Goal: Task Accomplishment & Management: Manage account settings

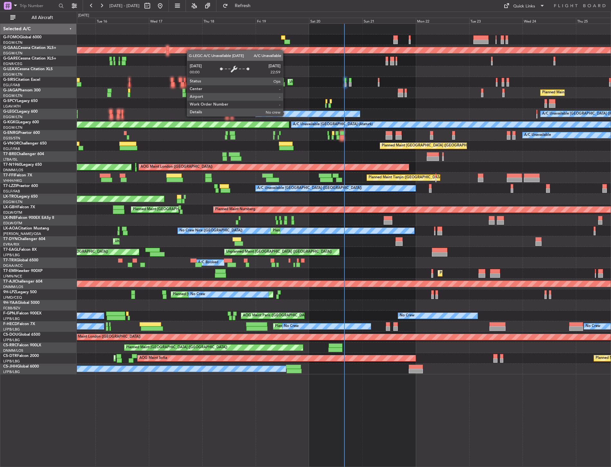
click at [146, 102] on div "OLBA 11:00 Z KTEB 22:45 Z 10:50 Z 22:30 Z Planned [GEOGRAPHIC_DATA] Owner Unpla…" at bounding box center [344, 199] width 534 height 350
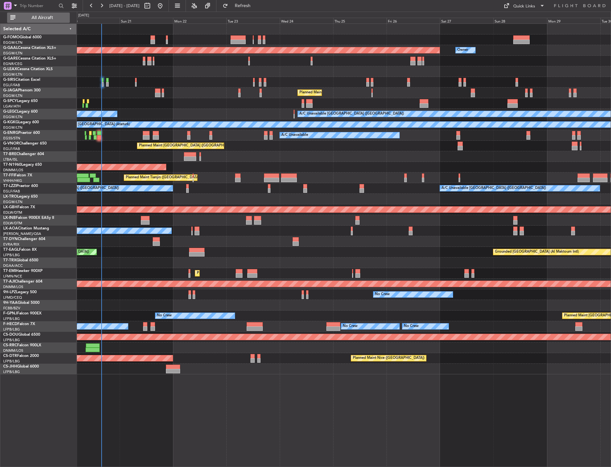
click at [46, 19] on span "All Aircraft" at bounding box center [42, 17] width 51 height 5
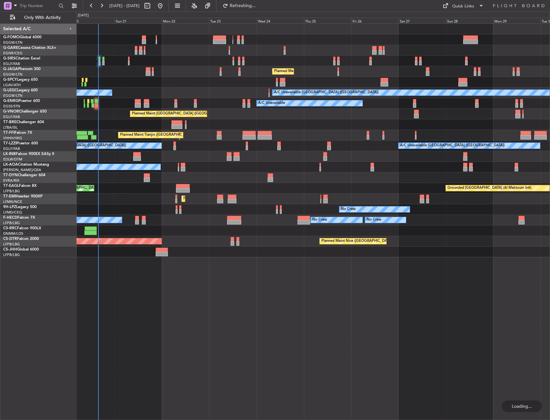
click at [130, 60] on div "Unplanned Maint [GEOGRAPHIC_DATA] ([GEOGRAPHIC_DATA])" at bounding box center [313, 61] width 473 height 11
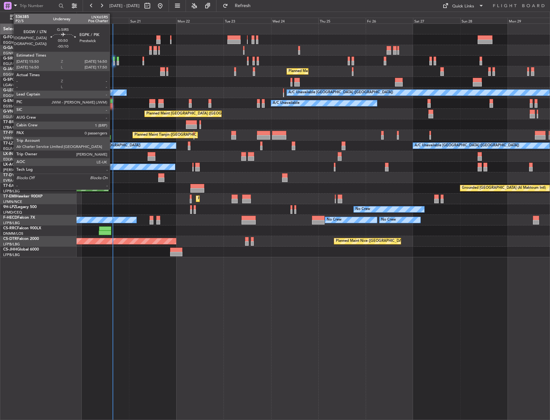
click at [113, 60] on div at bounding box center [114, 59] width 2 height 5
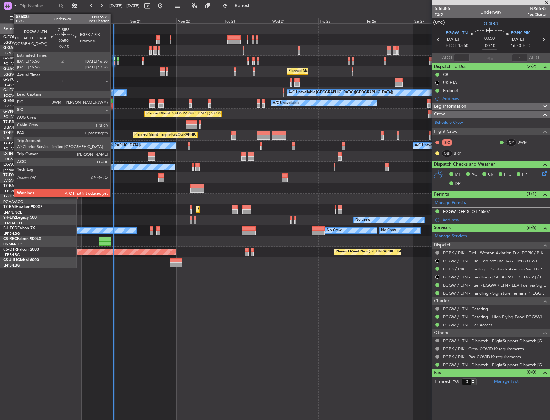
click at [113, 59] on div at bounding box center [114, 59] width 2 height 5
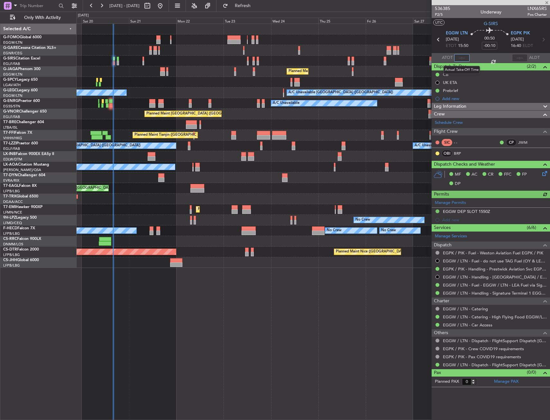
click at [458, 57] on input "text" at bounding box center [461, 58] width 15 height 8
click at [460, 58] on input "text" at bounding box center [461, 58] width 15 height 8
click at [475, 53] on section "ATOT 1554 ALDT" at bounding box center [491, 58] width 118 height 10
type input "15:54"
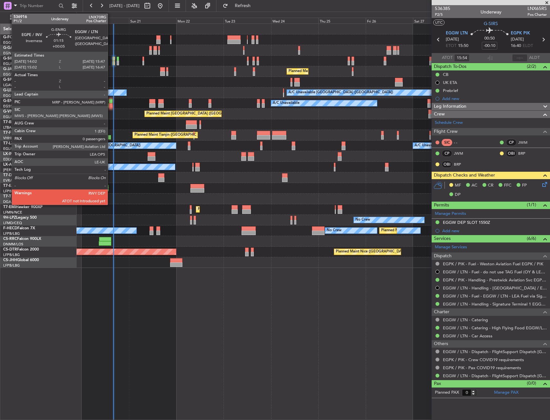
click at [111, 105] on div at bounding box center [111, 105] width 4 height 5
type input "+00:05"
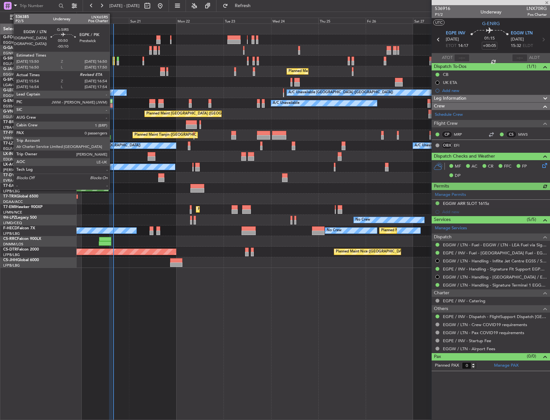
click at [113, 64] on div at bounding box center [114, 63] width 2 height 5
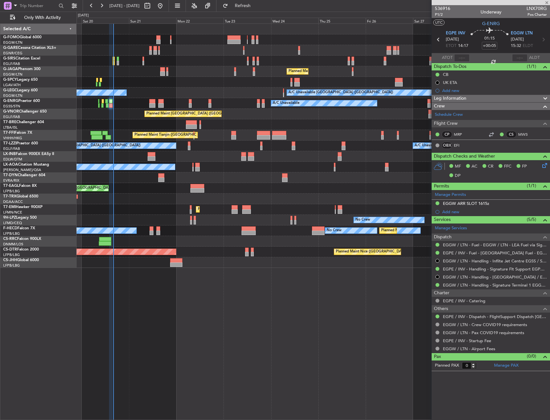
type input "-00:10"
type input "15:54"
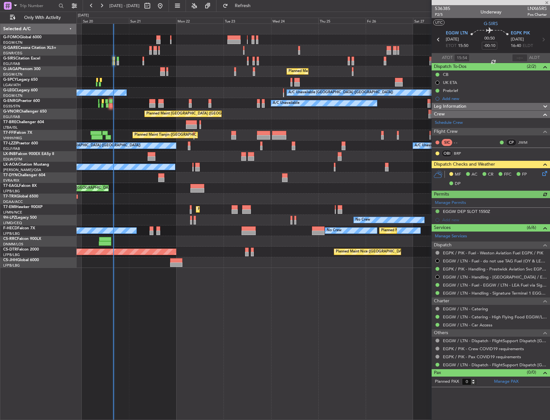
click at [544, 172] on icon at bounding box center [543, 172] width 5 height 5
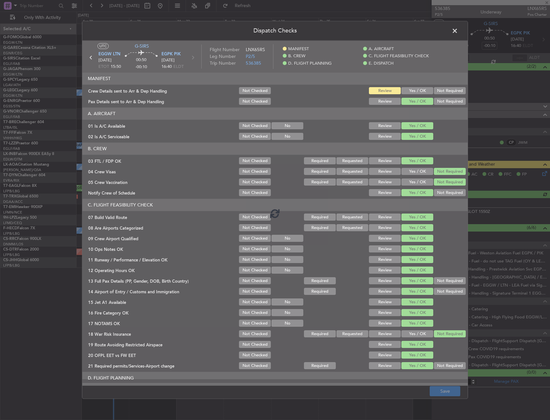
click at [406, 90] on div at bounding box center [274, 213] width 385 height 345
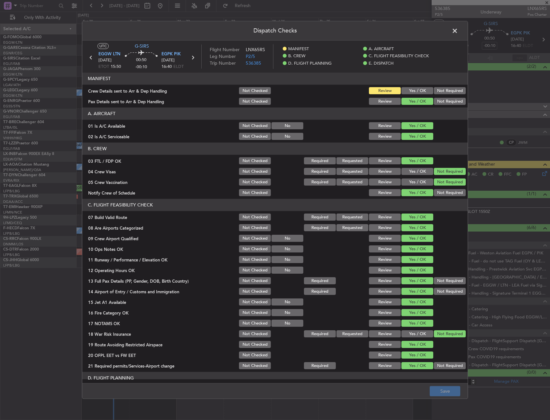
click at [407, 91] on button "Yes / OK" at bounding box center [417, 90] width 32 height 7
click at [447, 387] on button "Save" at bounding box center [445, 391] width 31 height 10
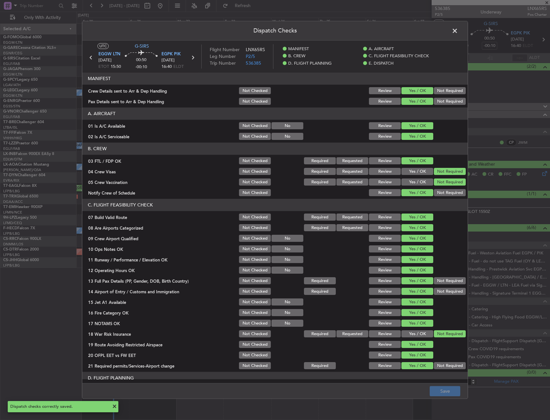
click at [458, 29] on span at bounding box center [458, 32] width 0 height 13
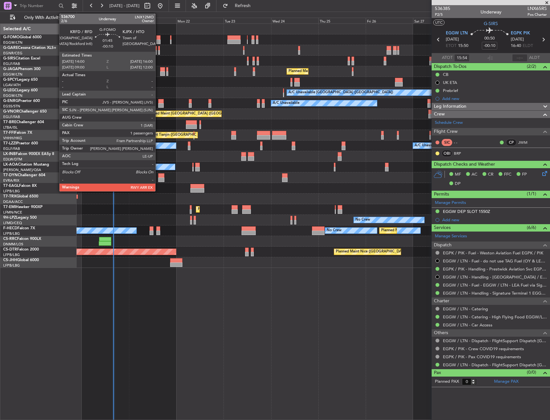
click at [158, 37] on div at bounding box center [158, 37] width 4 height 5
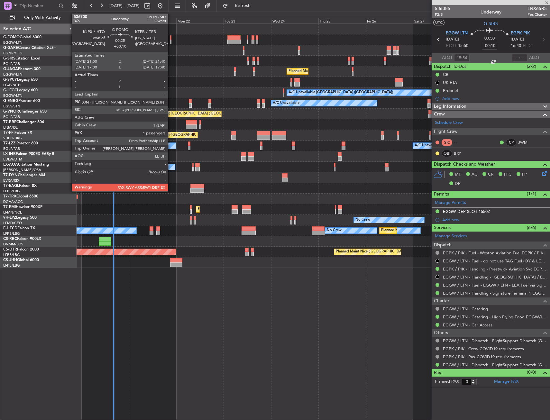
type input "1"
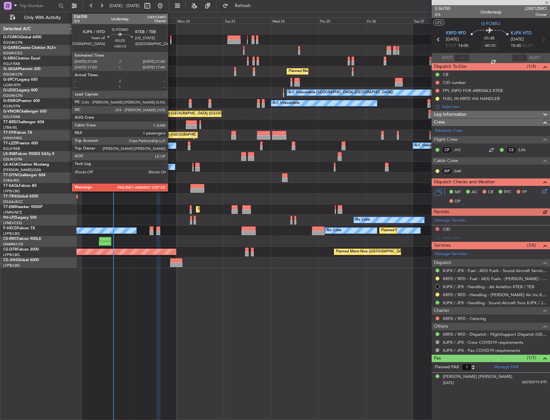
click at [171, 40] on div at bounding box center [171, 42] width 2 height 5
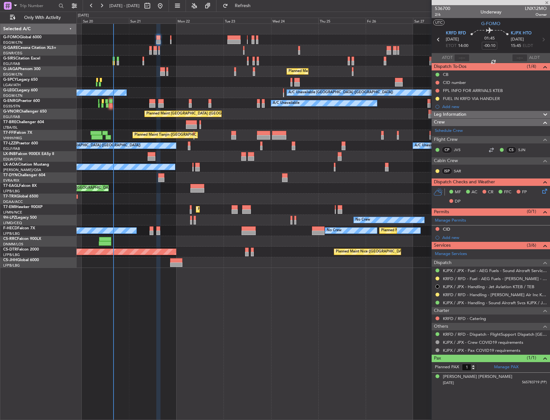
type input "+00:10"
type input "2"
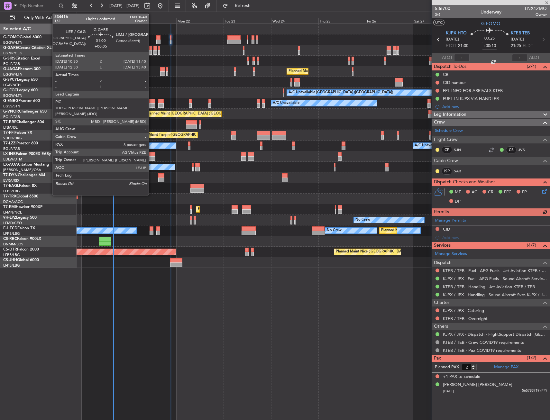
click at [151, 51] on div at bounding box center [150, 52] width 3 height 5
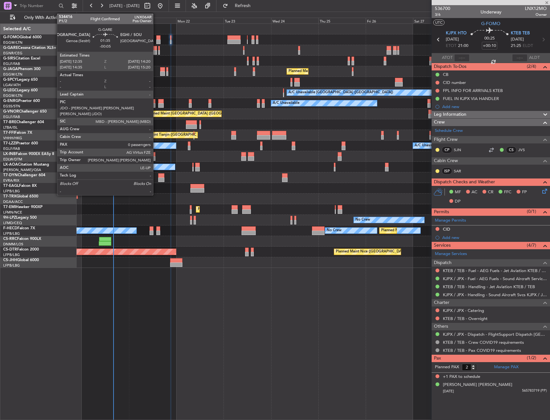
type input "+00:05"
type input "3"
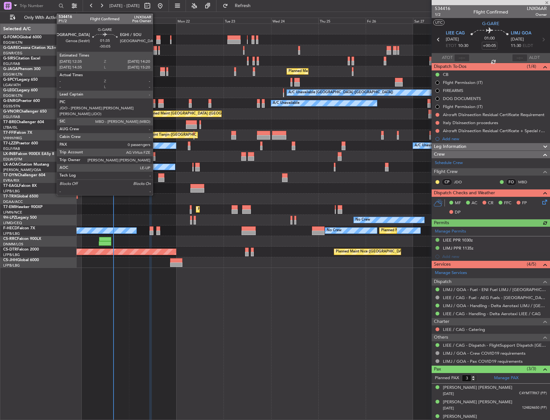
click at [156, 50] on div at bounding box center [155, 48] width 4 height 5
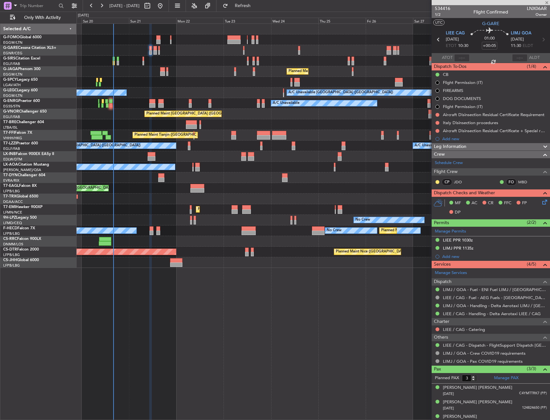
type input "-00:05"
type input "0"
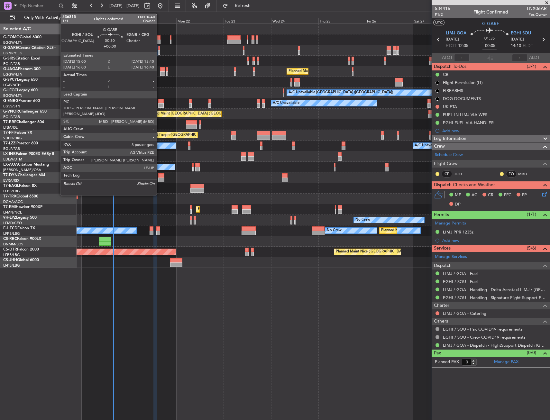
click at [160, 51] on div at bounding box center [159, 52] width 2 height 5
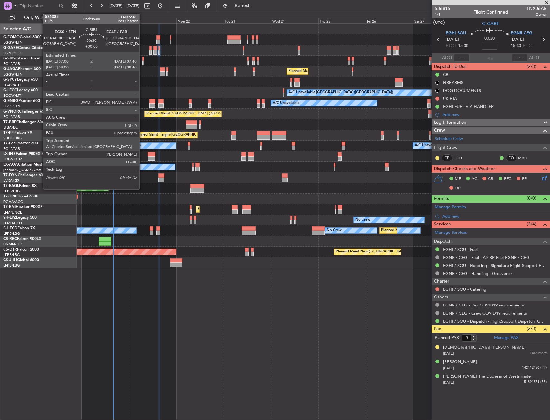
click at [142, 59] on div at bounding box center [143, 59] width 2 height 5
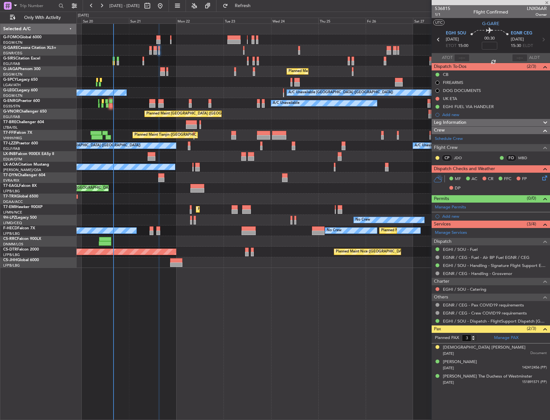
type input "0"
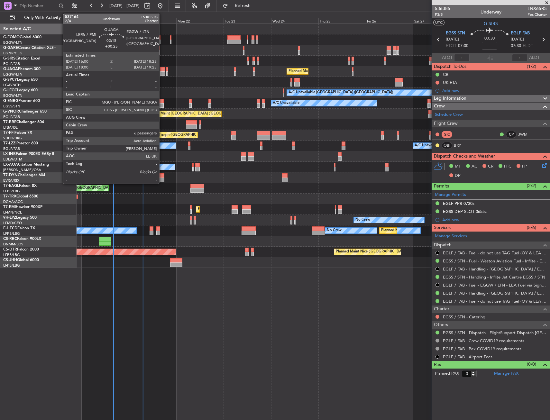
click at [163, 70] on div at bounding box center [162, 69] width 5 height 5
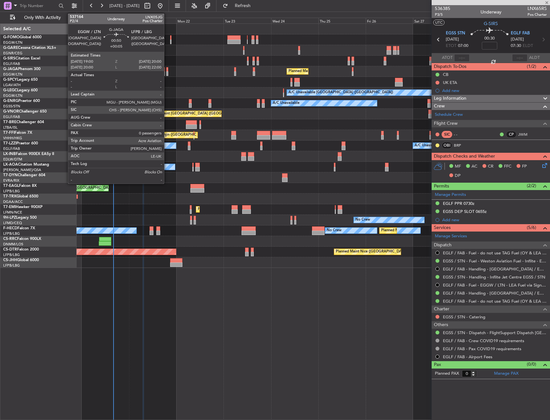
type input "+00:25"
type input "6"
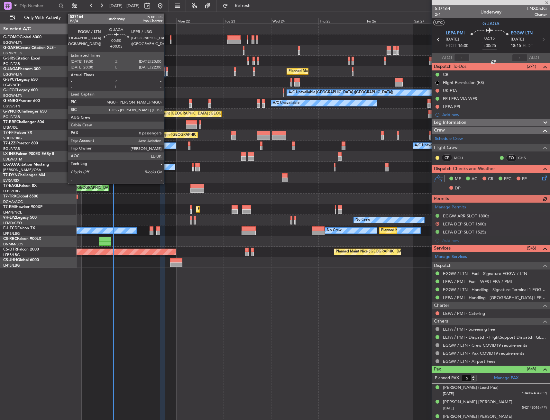
click at [167, 69] on div at bounding box center [167, 69] width 2 height 5
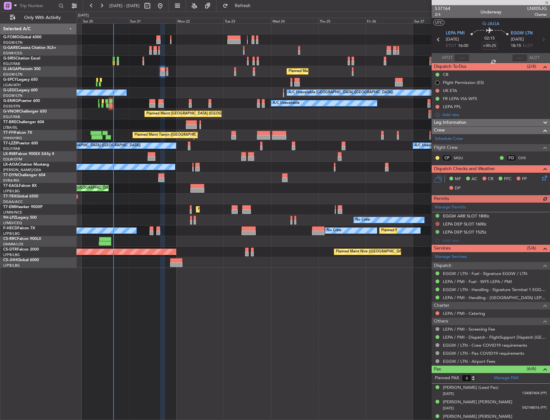
type input "+00:05"
type input "0"
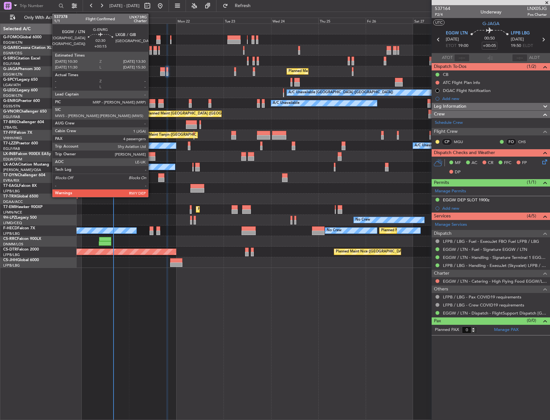
click at [151, 104] on div at bounding box center [152, 105] width 6 height 5
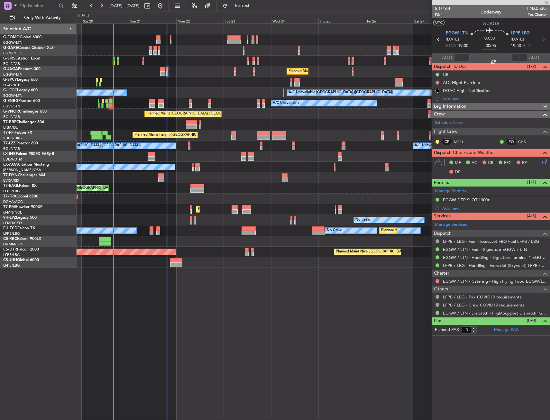
type input "+00:15"
type input "4"
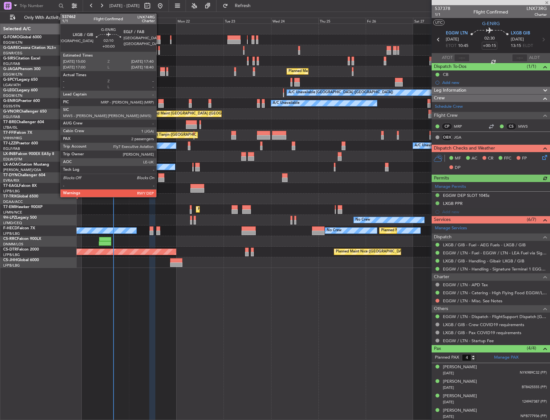
click at [159, 104] on div at bounding box center [160, 105] width 5 height 5
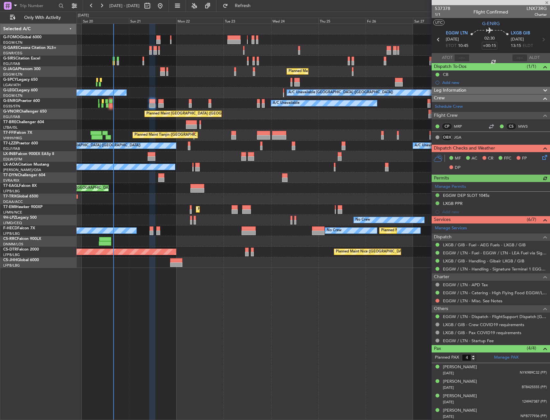
type input "2"
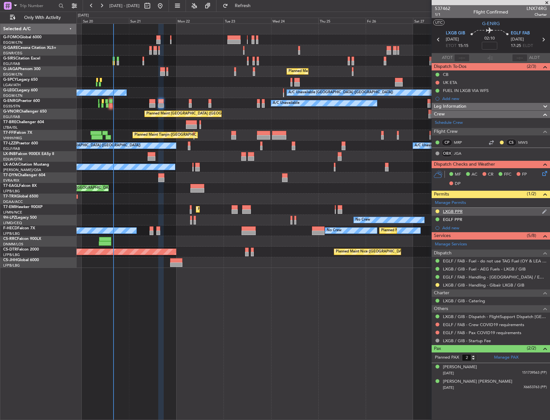
click at [454, 211] on div "LXGB PPR" at bounding box center [453, 211] width 20 height 5
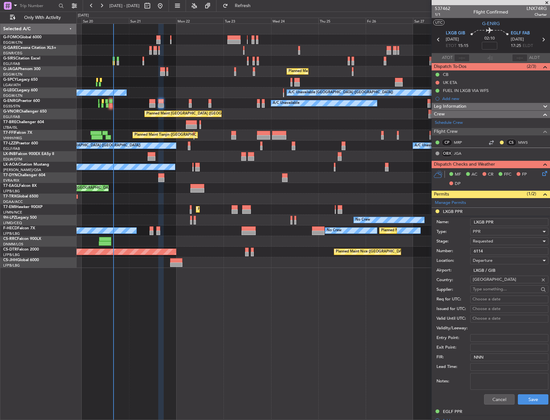
scroll to position [129, 0]
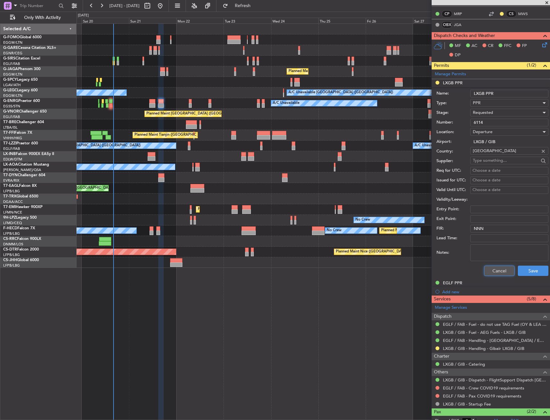
click at [488, 272] on button "Cancel" at bounding box center [499, 271] width 31 height 10
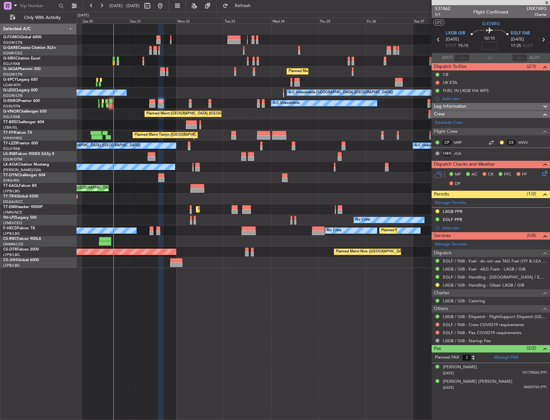
scroll to position [0, 0]
click at [437, 212] on button at bounding box center [437, 211] width 4 height 4
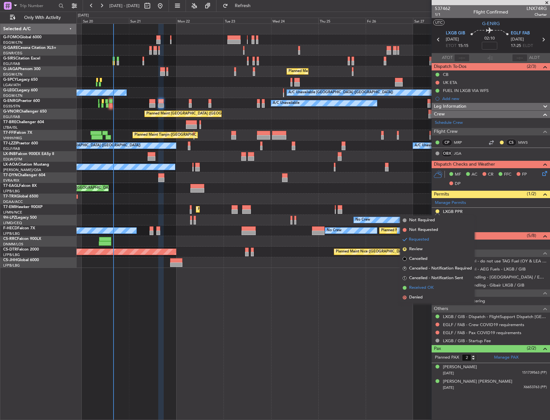
click at [431, 285] on span "Received OK" at bounding box center [421, 288] width 24 height 6
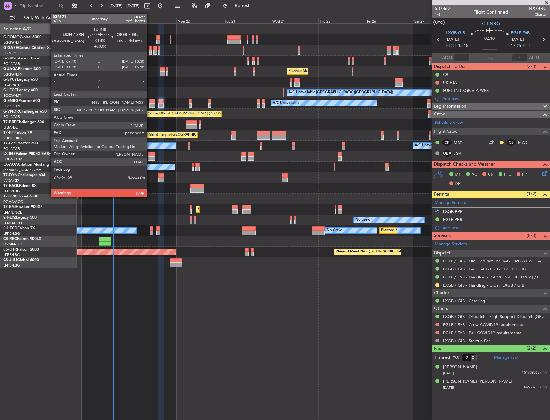
click at [150, 159] on div at bounding box center [152, 158] width 8 height 5
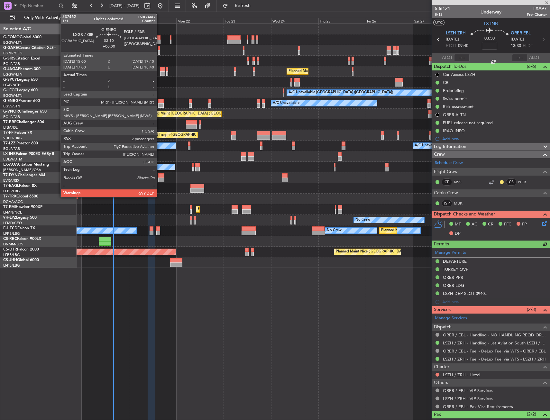
click at [160, 103] on div at bounding box center [160, 101] width 5 height 5
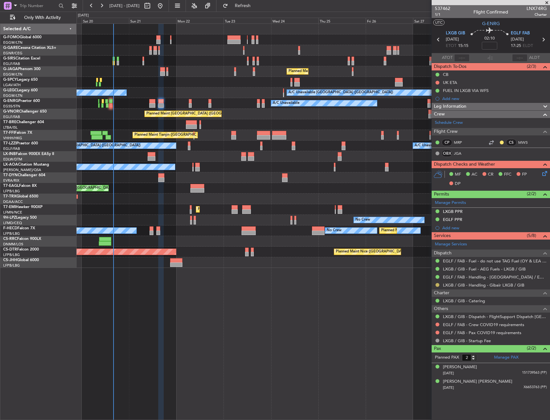
click at [438, 286] on button at bounding box center [437, 285] width 4 height 4
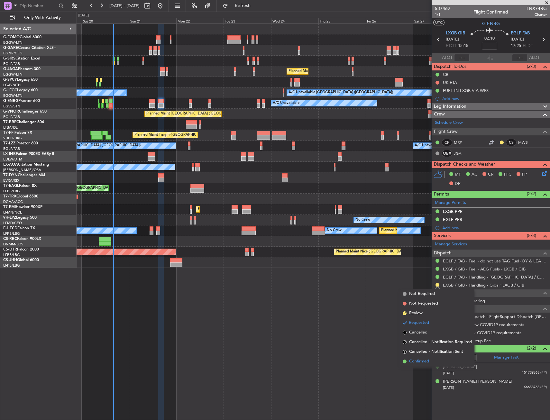
click at [426, 360] on span "Confirmed" at bounding box center [419, 361] width 20 height 6
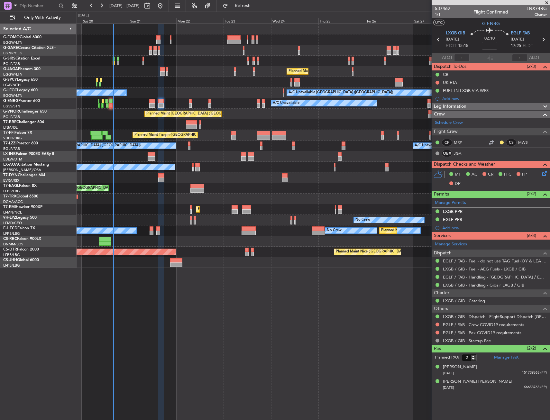
click at [155, 158] on div at bounding box center [152, 158] width 8 height 5
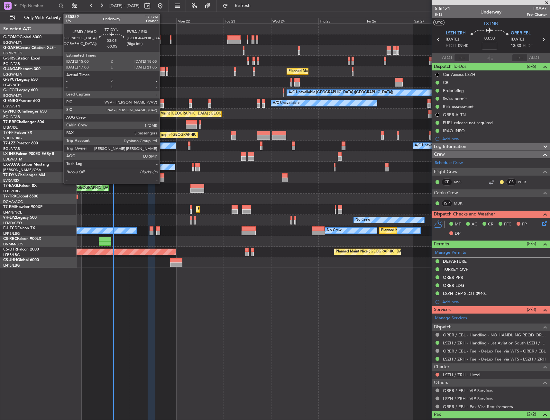
click at [162, 178] on div at bounding box center [161, 180] width 6 height 5
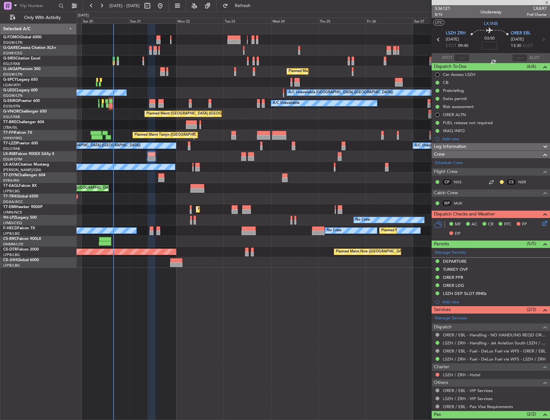
type input "-00:05"
type input "5"
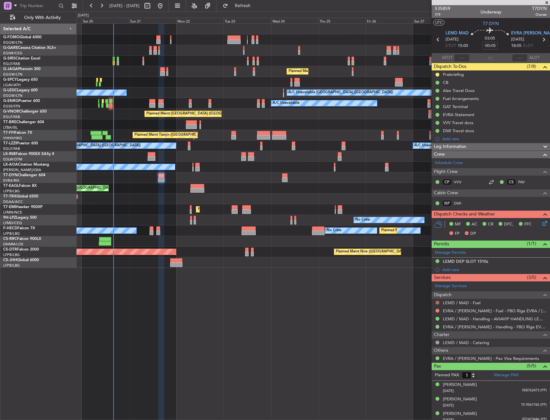
click at [436, 303] on button at bounding box center [437, 303] width 4 height 4
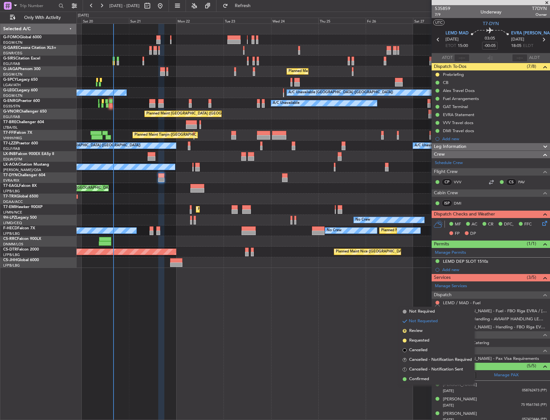
click at [408, 313] on li "Not Required" at bounding box center [437, 312] width 74 height 10
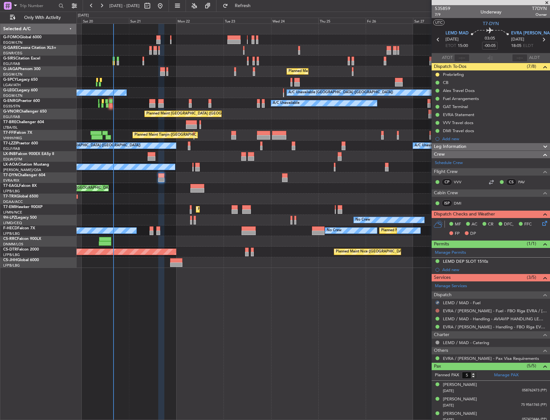
click at [439, 309] on div at bounding box center [437, 310] width 5 height 5
click at [435, 311] on div "EVRA / [PERSON_NAME] - Fuel - FBO Riga EVRA / [PERSON_NAME]" at bounding box center [491, 311] width 118 height 8
click at [437, 310] on button at bounding box center [437, 311] width 4 height 4
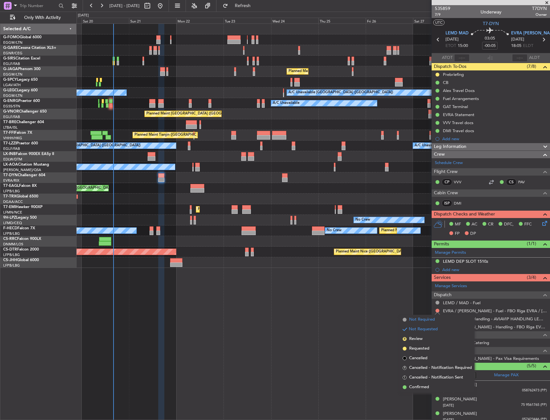
click at [412, 322] on span "Not Required" at bounding box center [422, 319] width 26 height 6
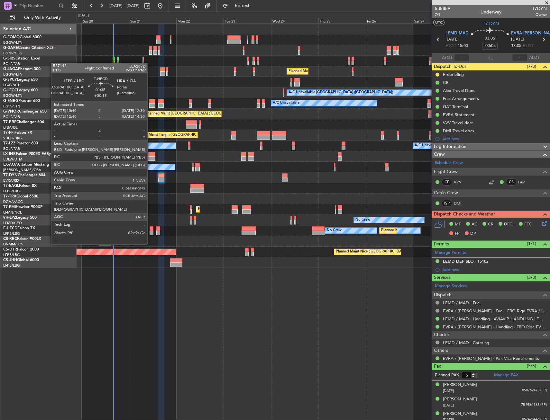
click at [150, 232] on div at bounding box center [152, 233] width 4 height 5
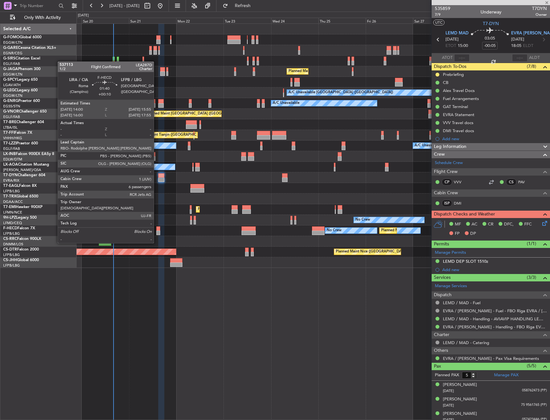
type input "+00:15"
type input "0"
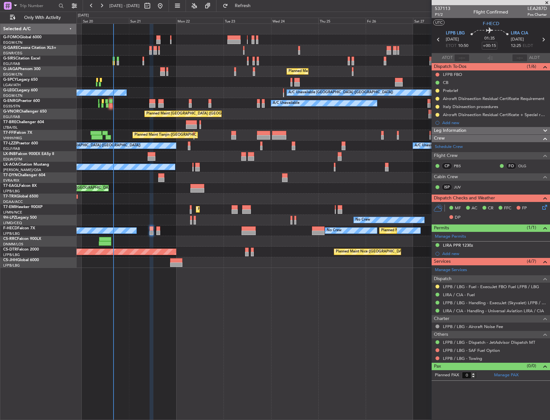
click at [435, 285] on nimbus-traffic-light at bounding box center [437, 286] width 5 height 5
click at [436, 287] on button at bounding box center [437, 287] width 4 height 4
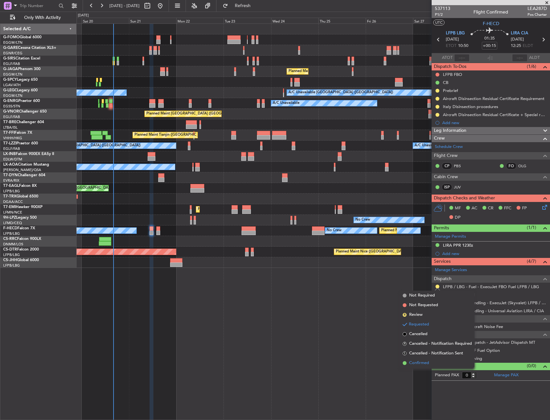
click at [422, 363] on span "Confirmed" at bounding box center [419, 363] width 20 height 6
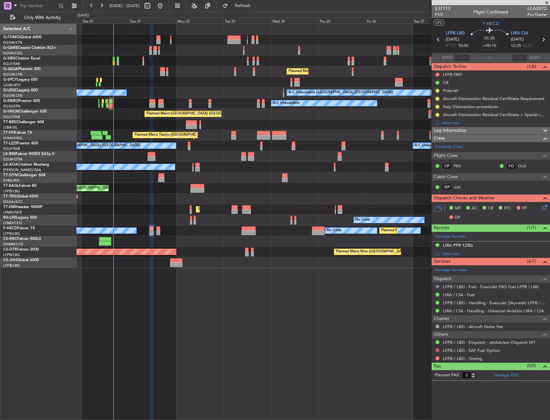
click at [437, 348] on button at bounding box center [437, 350] width 4 height 4
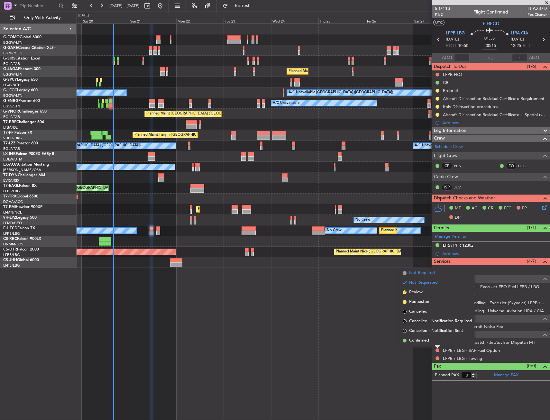
click at [416, 274] on span "Not Required" at bounding box center [422, 273] width 26 height 6
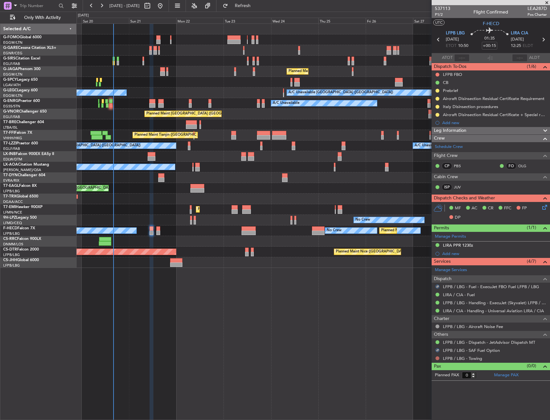
click at [436, 357] on button at bounding box center [437, 358] width 4 height 4
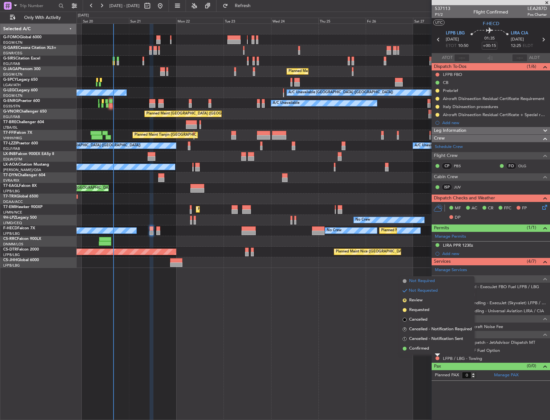
click at [415, 280] on span "Not Required" at bounding box center [422, 281] width 26 height 6
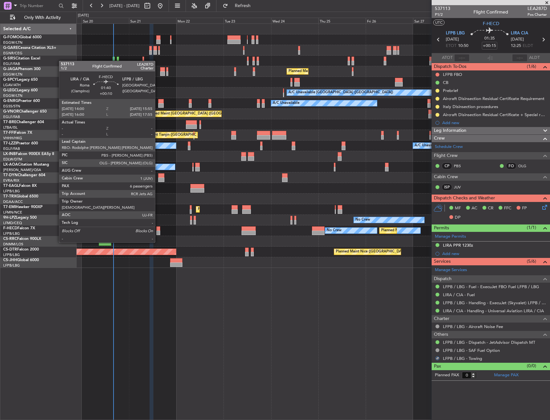
click at [158, 230] on div at bounding box center [158, 228] width 4 height 5
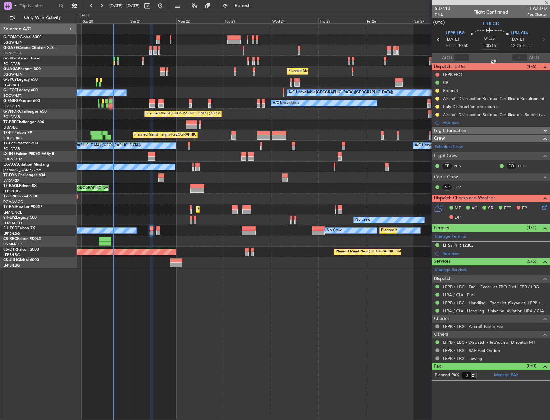
type input "+00:10"
type input "6"
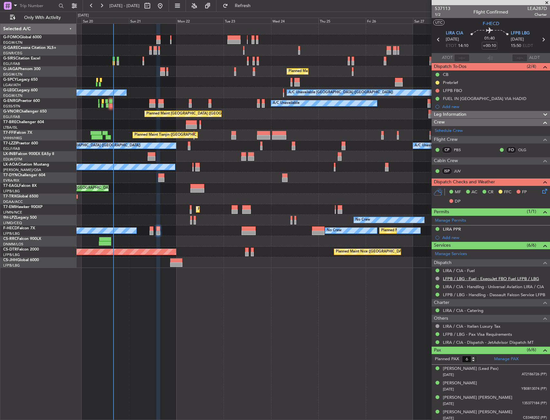
scroll to position [31, 0]
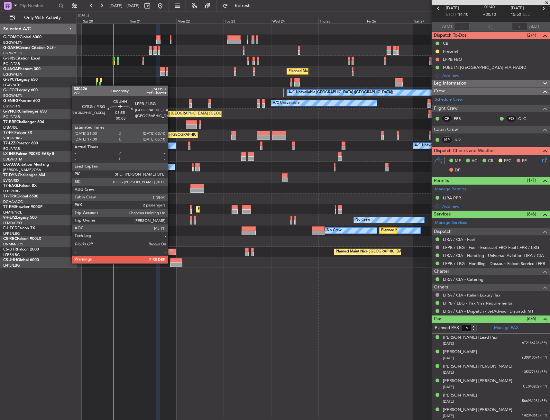
click at [170, 262] on div at bounding box center [176, 264] width 12 height 5
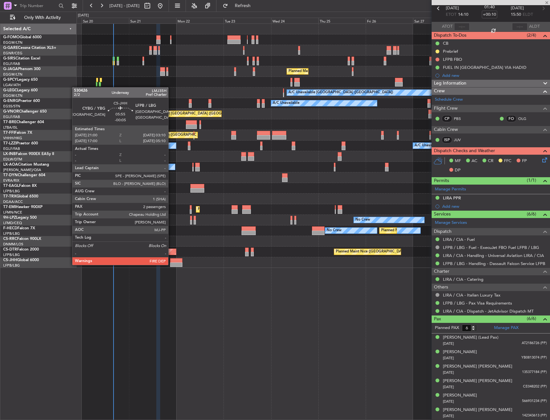
type input "-00:05"
type input "2"
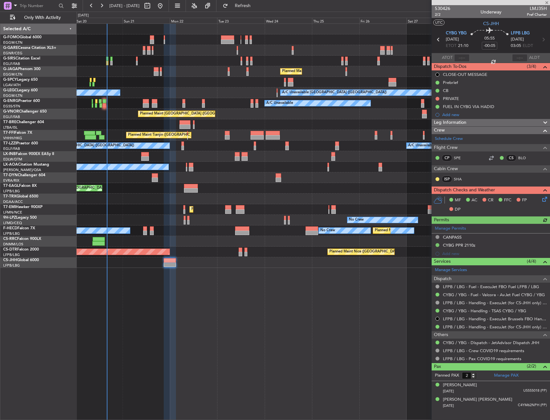
click at [208, 259] on div "Unplanned Maint [GEOGRAPHIC_DATA] ([GEOGRAPHIC_DATA]) Planned Maint [GEOGRAPHIC…" at bounding box center [313, 221] width 473 height 397
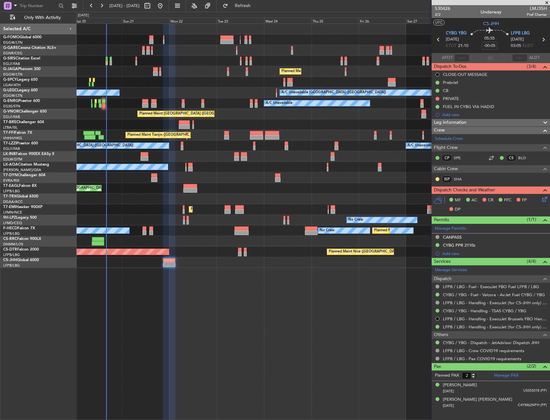
drag, startPoint x: 318, startPoint y: 295, endPoint x: 286, endPoint y: 285, distance: 33.4
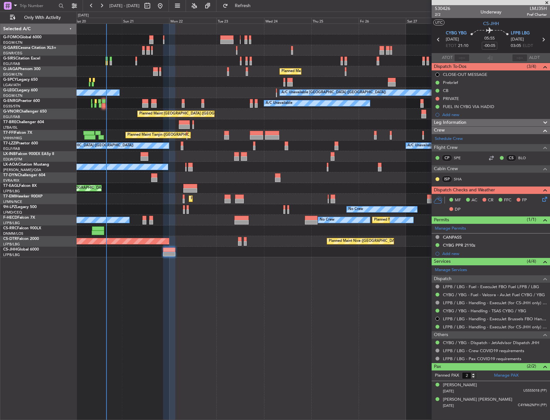
click at [270, 281] on div "Unplanned Maint [GEOGRAPHIC_DATA] ([GEOGRAPHIC_DATA]) Planned Maint [GEOGRAPHIC…" at bounding box center [313, 221] width 473 height 397
click at [260, 277] on div "Unplanned Maint [GEOGRAPHIC_DATA] ([GEOGRAPHIC_DATA]) Planned Maint [GEOGRAPHIC…" at bounding box center [313, 221] width 473 height 397
click at [244, 275] on div "Unplanned Maint [GEOGRAPHIC_DATA] ([GEOGRAPHIC_DATA]) Planned Maint [GEOGRAPHIC…" at bounding box center [313, 221] width 473 height 397
click at [242, 266] on div "Unplanned Maint [GEOGRAPHIC_DATA] ([GEOGRAPHIC_DATA]) Planned Maint [GEOGRAPHIC…" at bounding box center [313, 221] width 473 height 397
click at [242, 73] on div "Planned Maint [GEOGRAPHIC_DATA] ([GEOGRAPHIC_DATA])" at bounding box center [313, 71] width 473 height 11
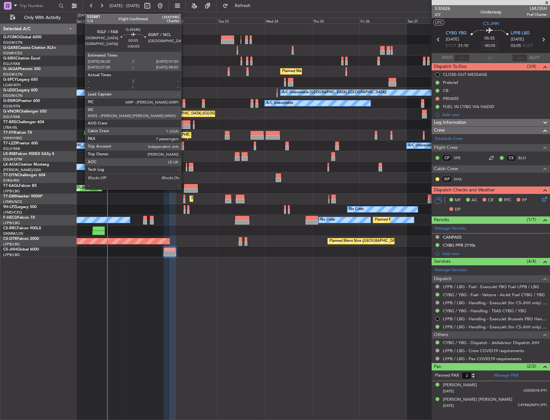
click at [185, 103] on div at bounding box center [183, 101] width 3 height 5
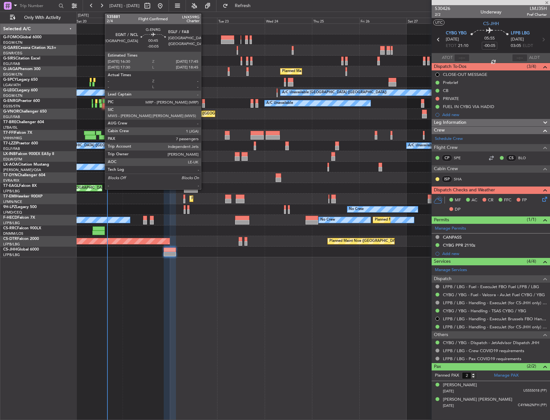
type input "+00:05"
type input "7"
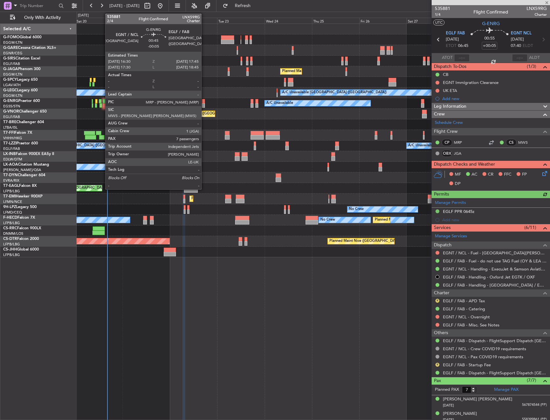
click at [204, 101] on div at bounding box center [203, 101] width 3 height 5
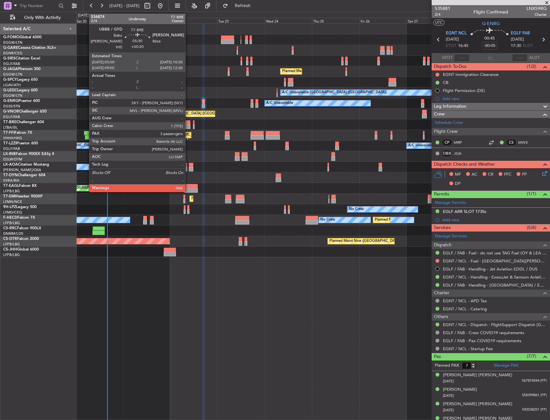
click at [188, 123] on div at bounding box center [184, 122] width 11 height 5
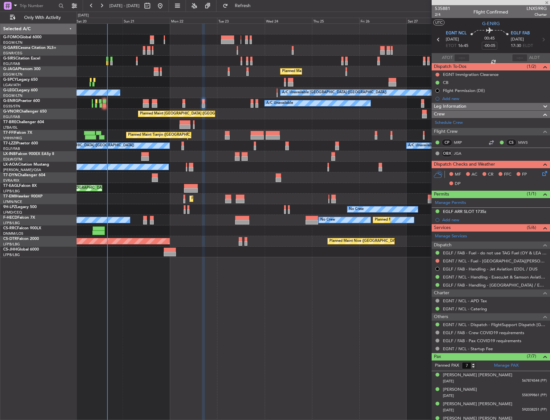
type input "+00:20"
type input "3"
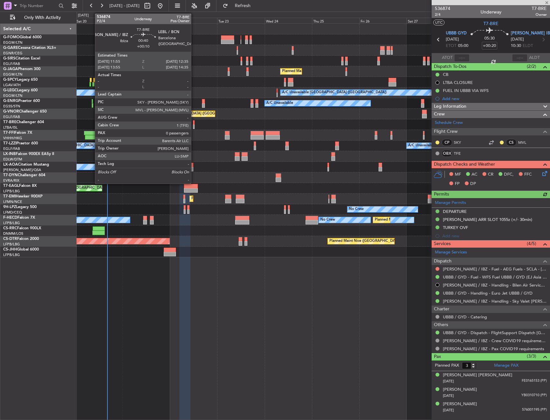
click at [194, 122] on div at bounding box center [194, 122] width 2 height 5
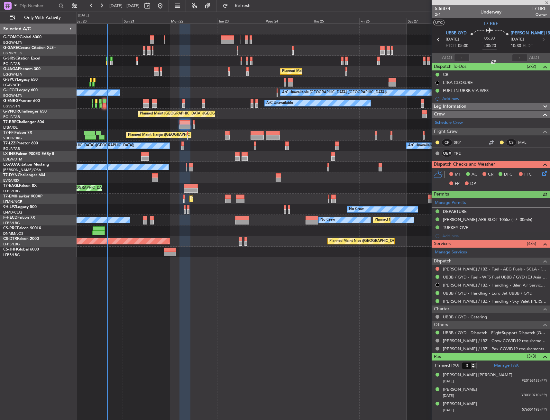
type input "+00:10"
type input "0"
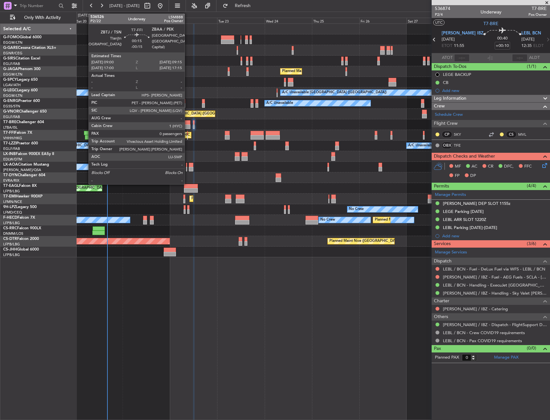
click at [188, 134] on div at bounding box center [187, 133] width 1 height 5
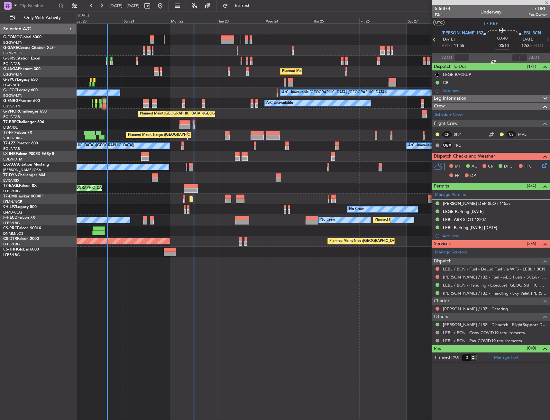
type input "-00:15"
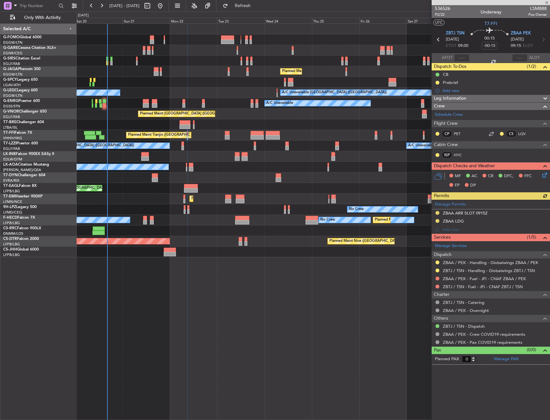
click at [184, 142] on div "A/C Unavailable [GEOGRAPHIC_DATA] ([GEOGRAPHIC_DATA]) A/C Unavailable [GEOGRAPH…" at bounding box center [313, 146] width 473 height 11
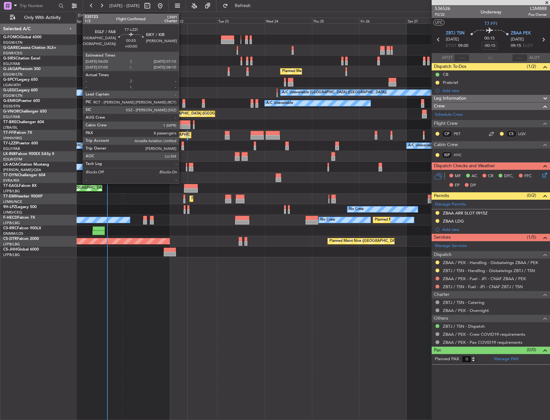
click at [182, 145] on div at bounding box center [182, 144] width 3 height 5
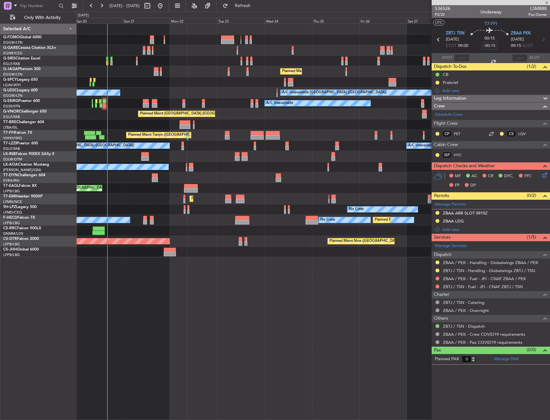
type input "8"
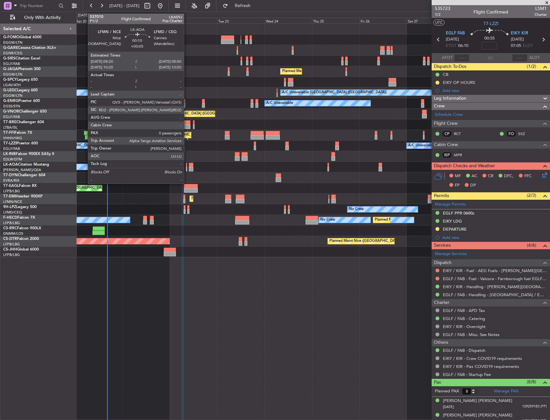
click at [187, 167] on div at bounding box center [186, 169] width 1 height 5
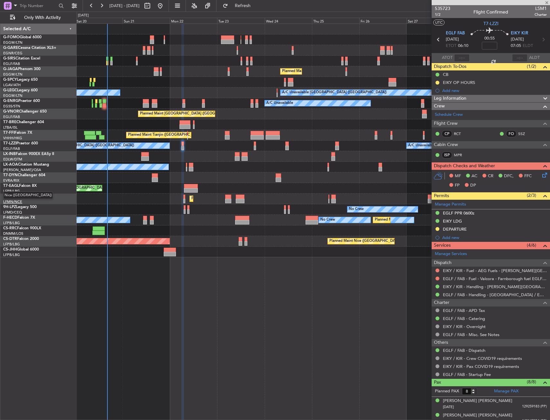
type input "+00:05"
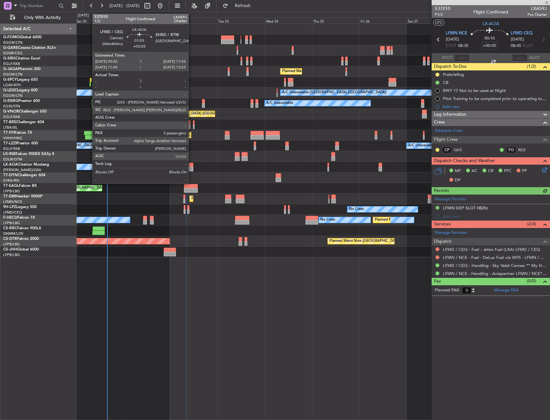
click at [191, 164] on div at bounding box center [191, 165] width 5 height 5
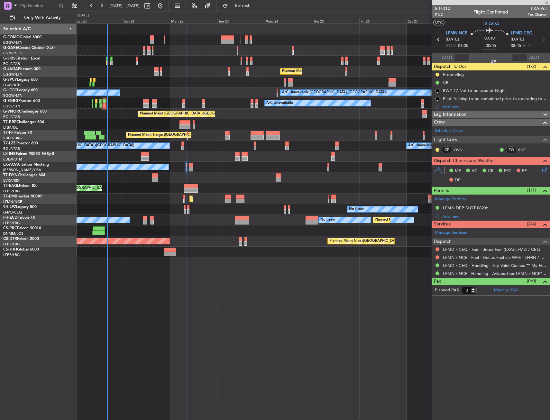
type input "3"
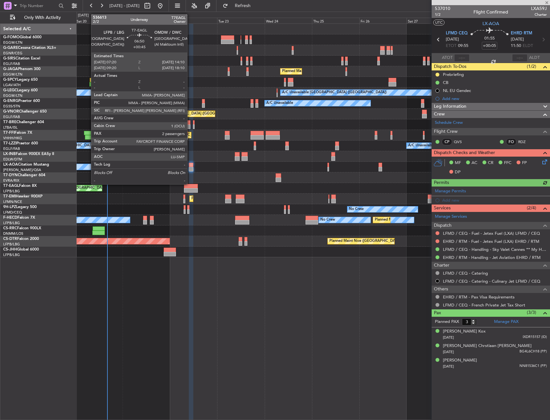
click at [190, 185] on div at bounding box center [191, 186] width 14 height 5
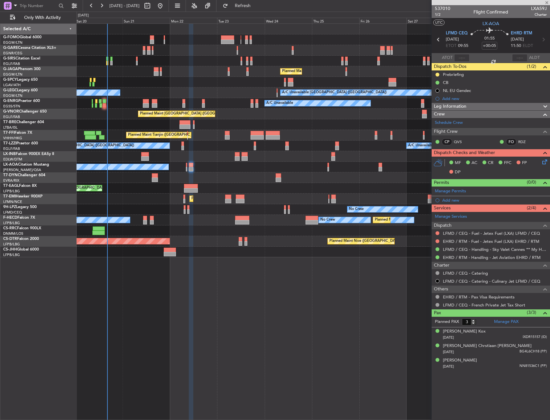
type input "+00:45"
type input "2"
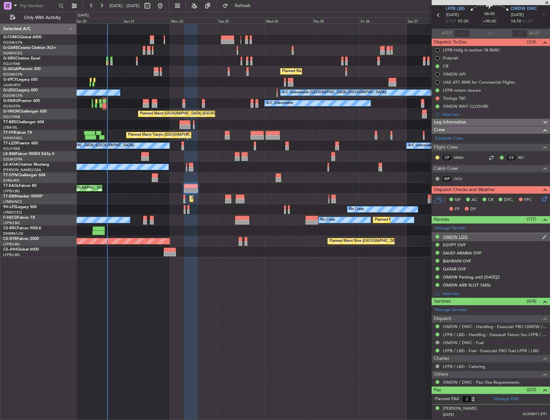
scroll to position [38, 0]
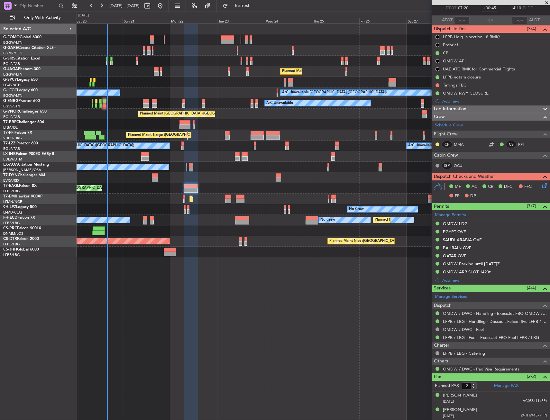
click at [183, 202] on div "Planned Maint [GEOGRAPHIC_DATA]" at bounding box center [313, 199] width 473 height 11
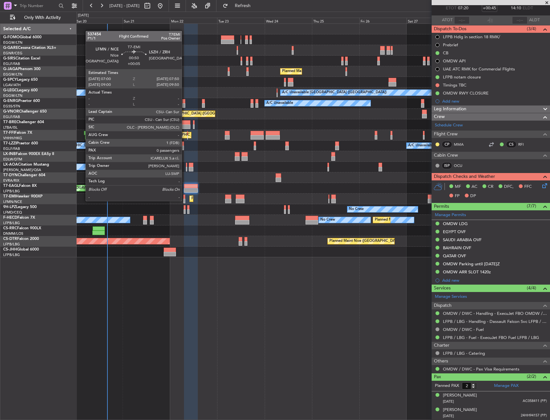
click at [185, 200] on div at bounding box center [184, 201] width 2 height 5
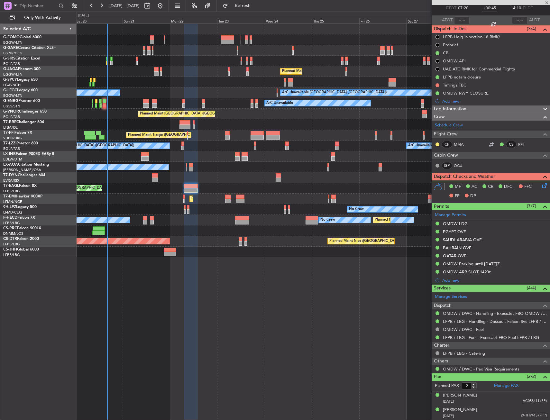
type input "+00:05"
type input "0"
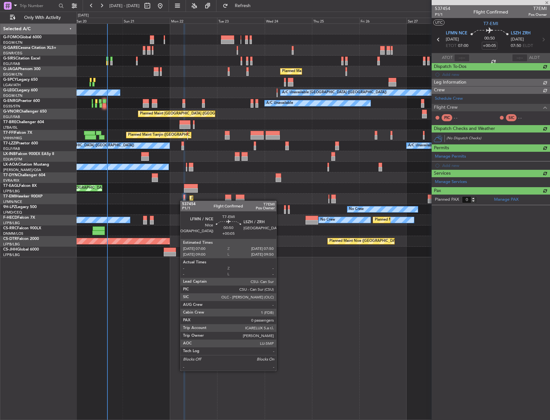
scroll to position [0, 0]
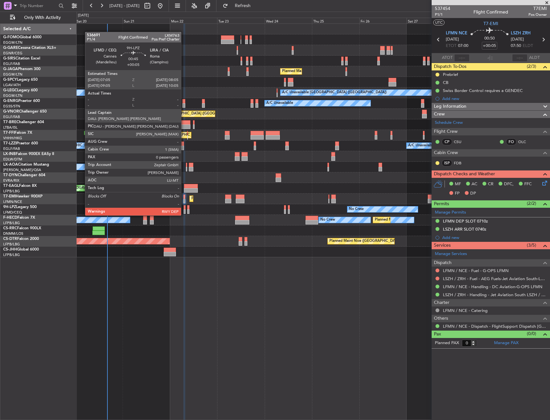
click at [184, 209] on div at bounding box center [185, 207] width 2 height 5
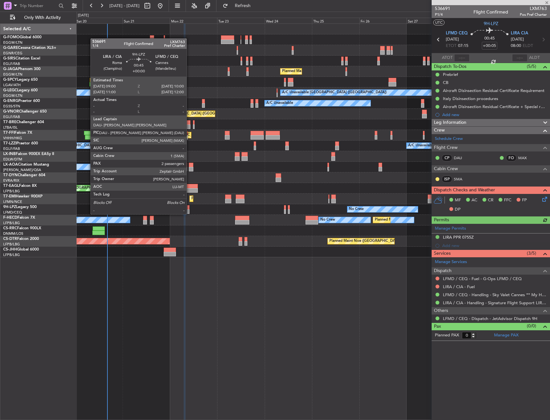
click at [189, 208] on div at bounding box center [188, 207] width 2 height 5
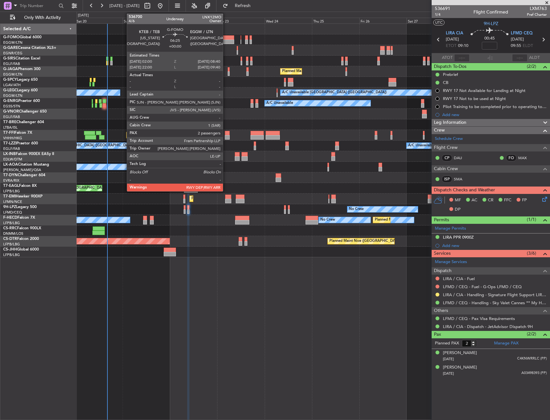
click at [226, 40] on div at bounding box center [227, 42] width 13 height 5
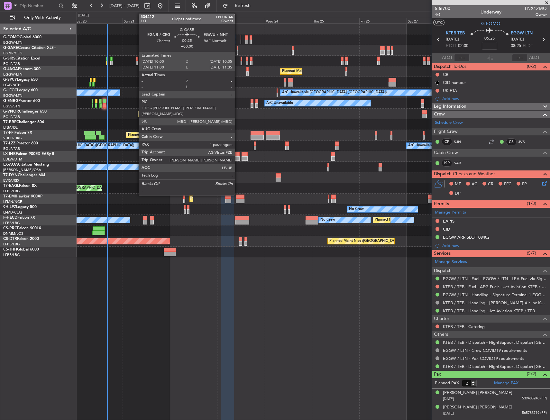
click at [238, 50] on div at bounding box center [237, 48] width 1 height 5
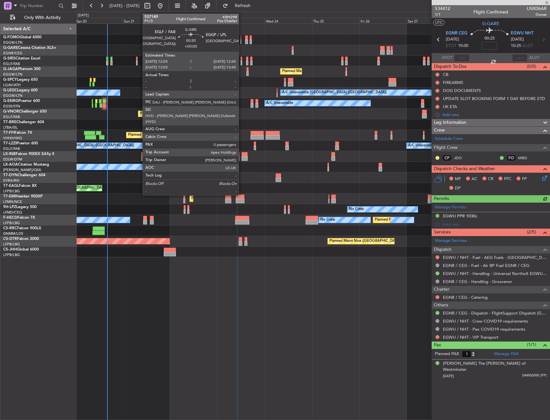
click at [242, 60] on div at bounding box center [242, 59] width 2 height 5
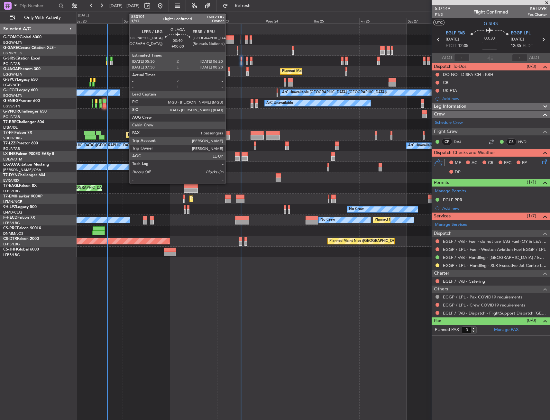
click at [228, 72] on div at bounding box center [229, 73] width 2 height 5
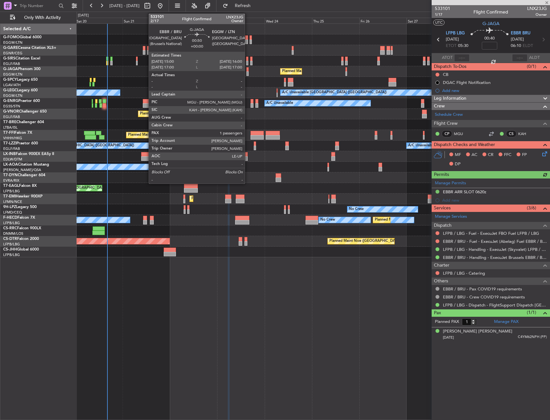
click at [248, 70] on div at bounding box center [247, 69] width 2 height 5
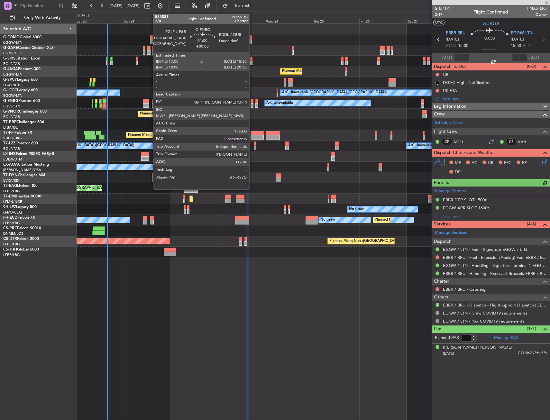
click at [252, 106] on div at bounding box center [252, 105] width 3 height 5
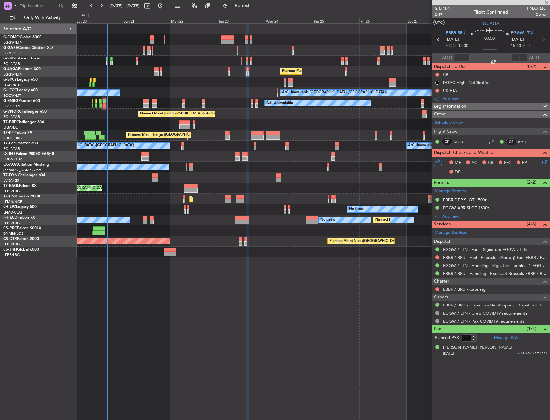
type input "5"
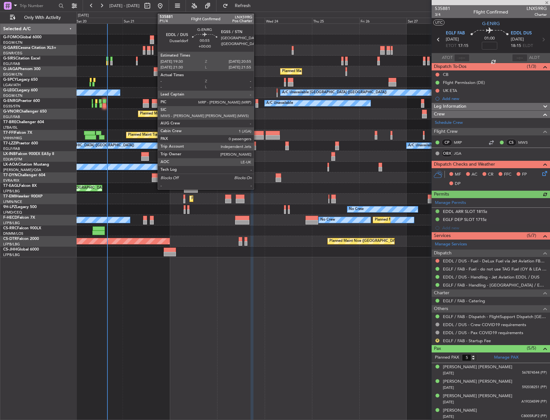
click at [257, 103] on div at bounding box center [256, 101] width 3 height 5
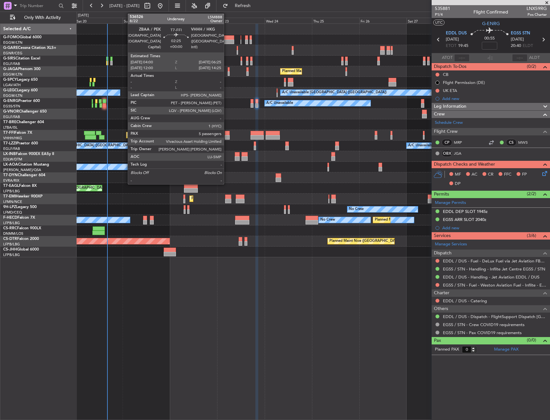
click at [226, 136] on div at bounding box center [227, 137] width 5 height 5
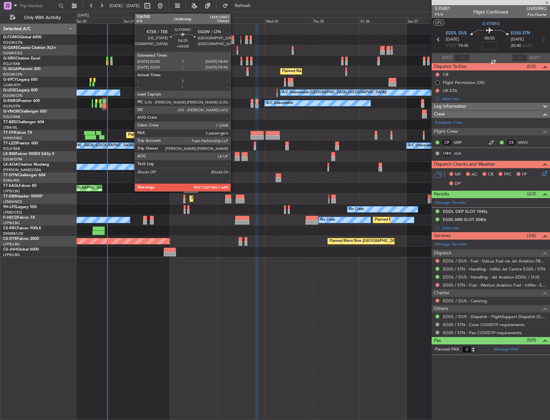
type input "5"
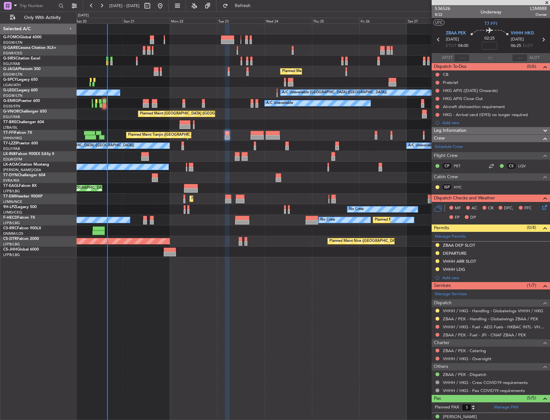
click at [260, 131] on div at bounding box center [258, 133] width 14 height 5
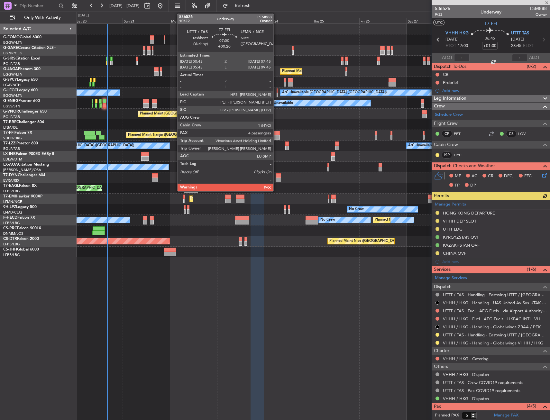
click at [276, 133] on div at bounding box center [273, 133] width 14 height 5
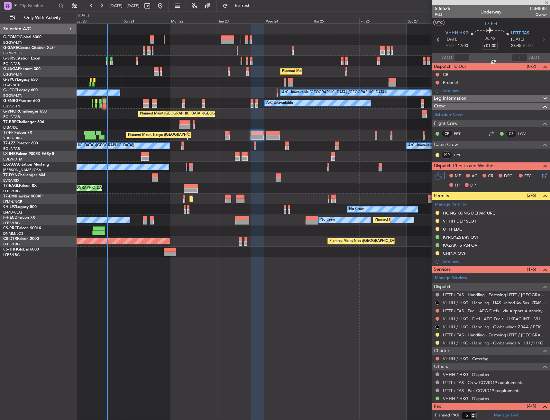
type input "+00:20"
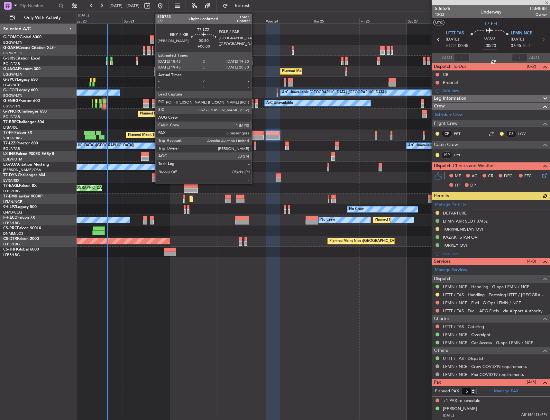
click at [254, 145] on div at bounding box center [255, 144] width 2 height 5
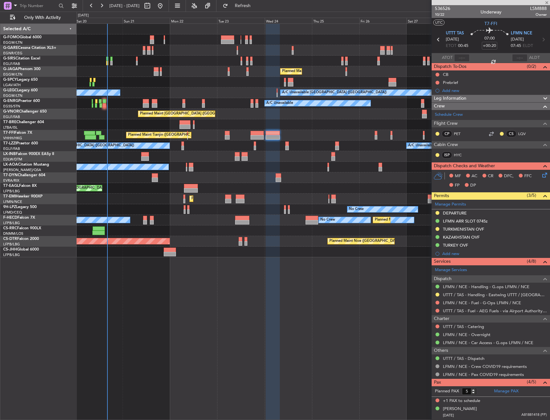
type input "8"
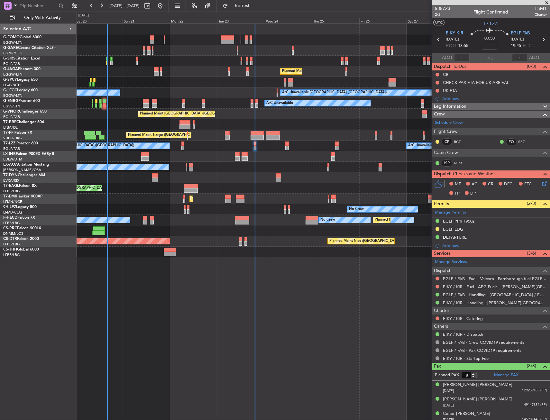
click at [239, 161] on div at bounding box center [313, 156] width 473 height 11
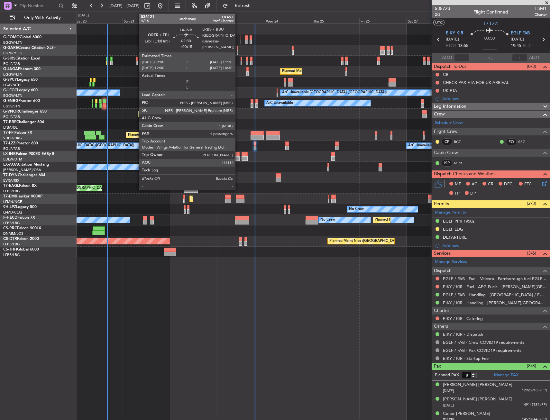
click at [238, 157] on div at bounding box center [237, 158] width 5 height 5
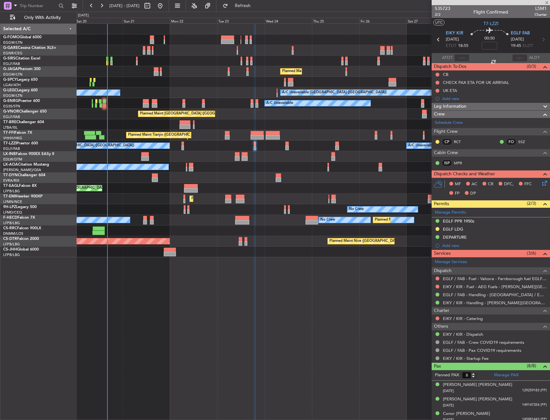
type input "+00:15"
type input "1"
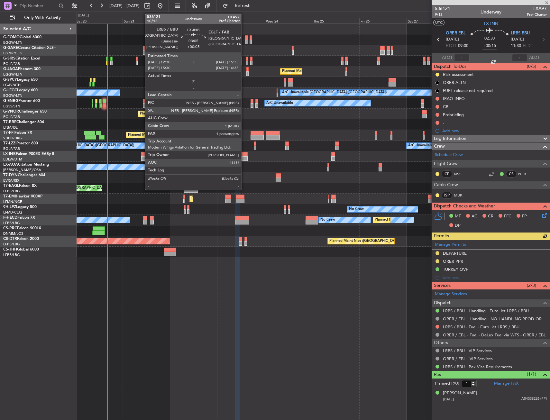
click at [244, 160] on div at bounding box center [245, 158] width 6 height 5
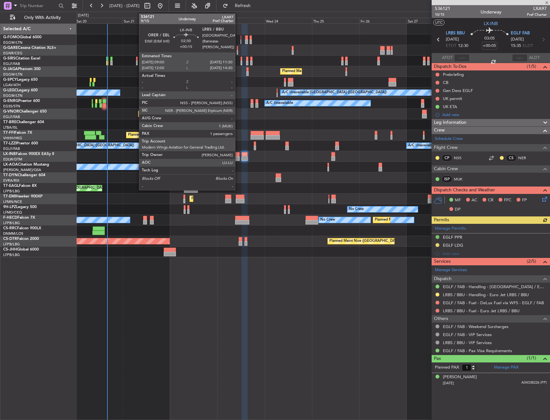
click at [238, 159] on div at bounding box center [237, 158] width 5 height 5
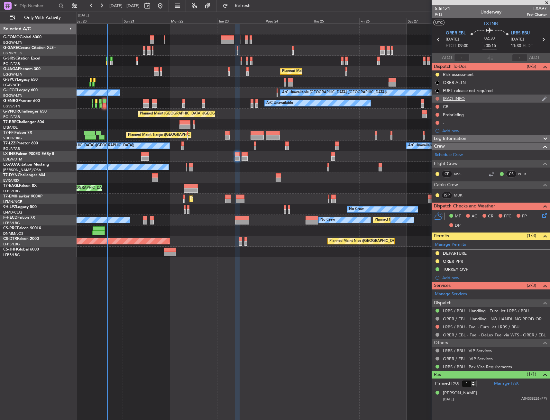
click at [438, 97] on button at bounding box center [437, 99] width 4 height 4
click at [431, 133] on li "Cancelled" at bounding box center [438, 137] width 34 height 10
click at [459, 124] on div "." at bounding box center [491, 123] width 118 height 8
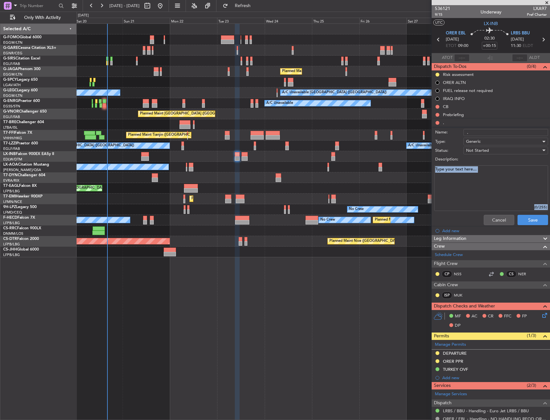
click at [491, 212] on form "Name: . Type: Generic Status: Not Started Description: (0/255) Cancel Save" at bounding box center [490, 178] width 125 height 100
click at [493, 218] on button "Cancel" at bounding box center [499, 220] width 31 height 10
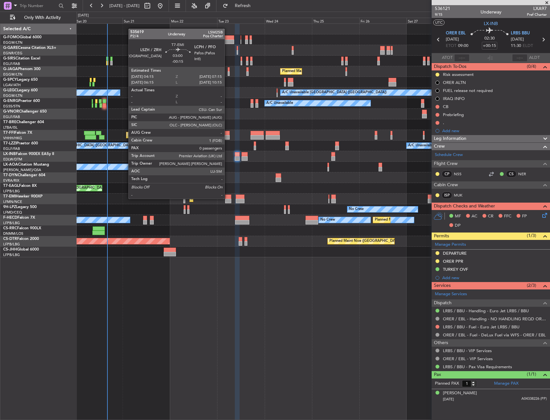
click at [227, 198] on div at bounding box center [228, 197] width 6 height 5
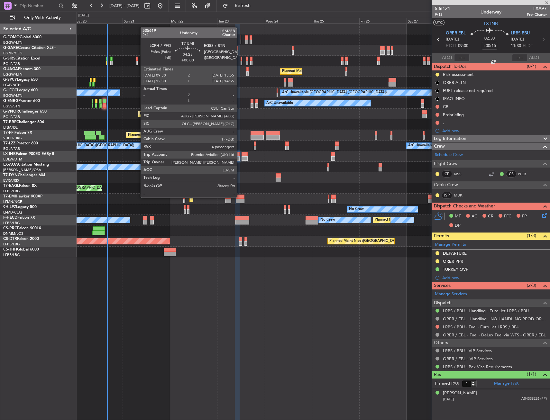
type input "-00:15"
type input "0"
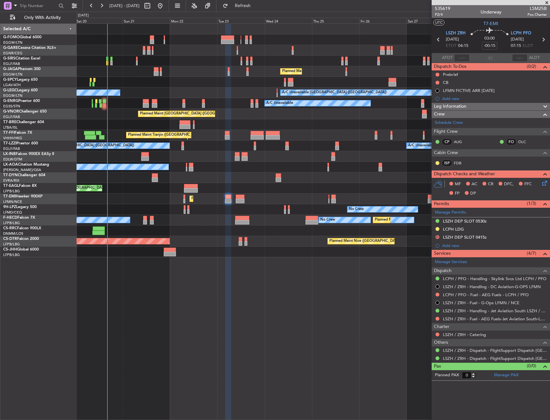
click at [476, 58] on section "ATOT ALDT" at bounding box center [491, 58] width 118 height 10
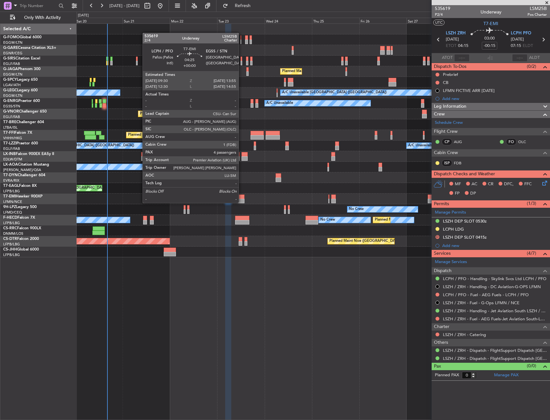
click at [243, 193] on div "Grounded Dubai (Al Maktoum Intl) Unplanned Maint Paris (Le Bourget)" at bounding box center [313, 188] width 473 height 11
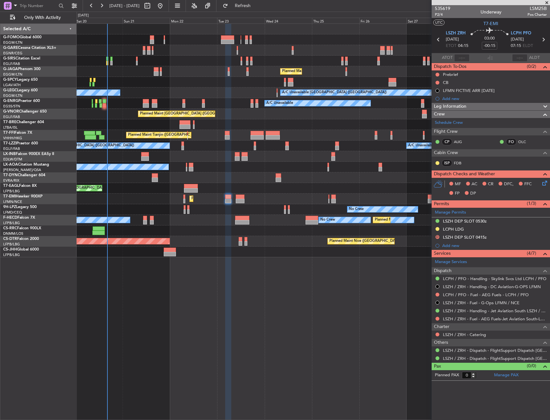
click at [239, 199] on div at bounding box center [240, 201] width 9 height 5
type input "4"
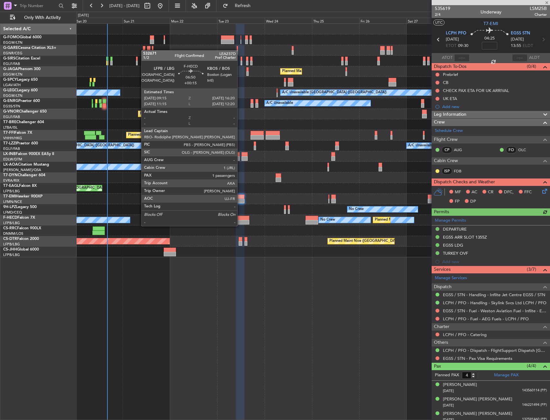
click at [240, 220] on div at bounding box center [242, 218] width 14 height 5
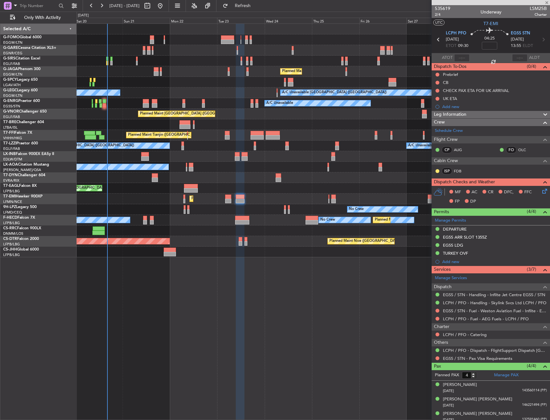
type input "+00:15"
type input "1"
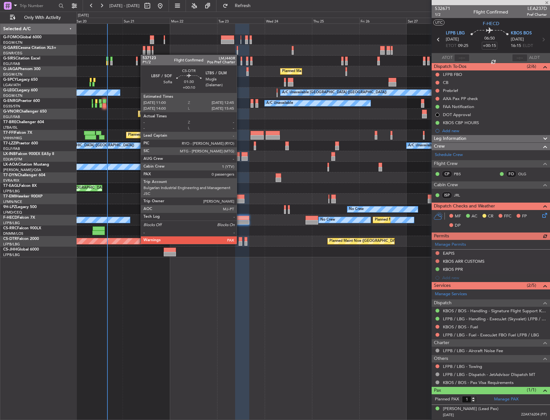
click at [240, 243] on div at bounding box center [241, 243] width 4 height 5
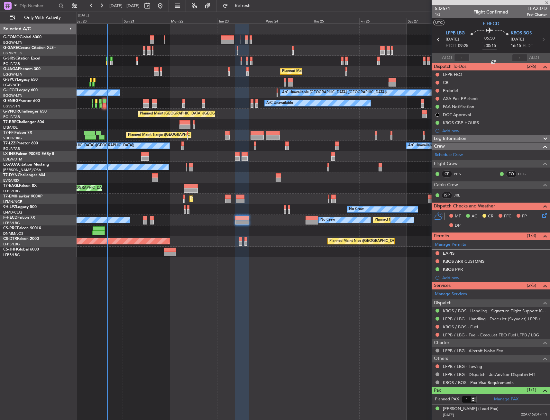
type input "+00:10"
type input "0"
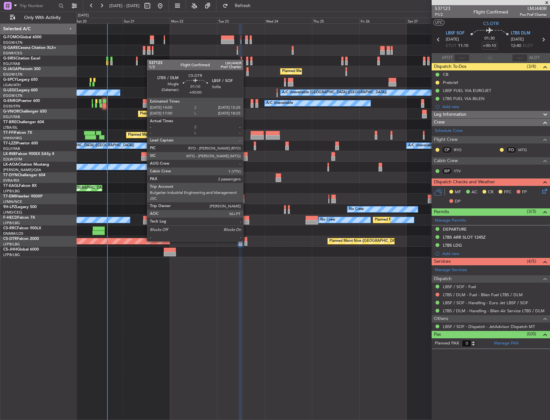
click at [246, 241] on div at bounding box center [245, 239] width 3 height 5
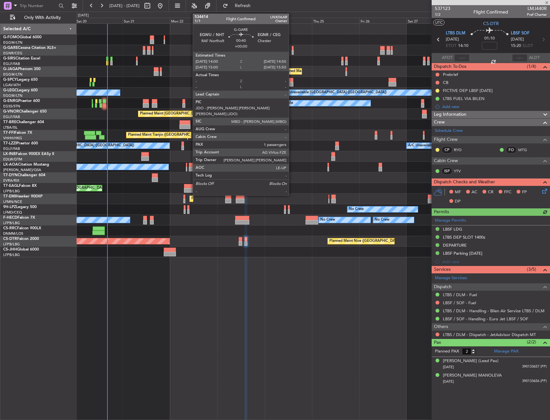
click at [292, 52] on div at bounding box center [293, 52] width 2 height 5
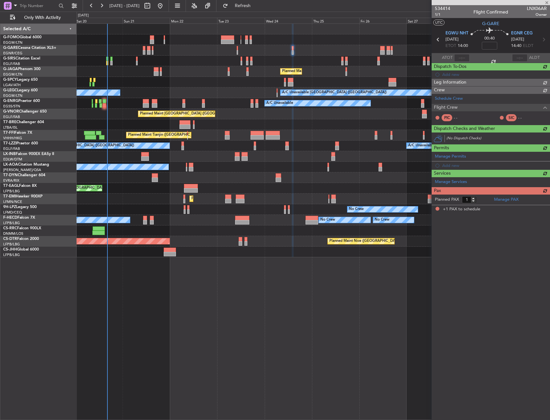
click at [312, 47] on div at bounding box center [313, 50] width 473 height 11
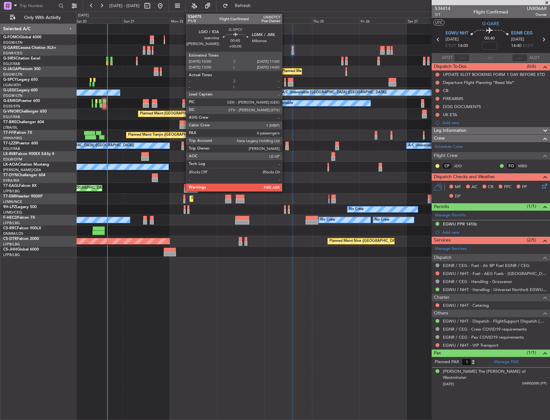
click at [286, 80] on div at bounding box center [285, 80] width 2 height 5
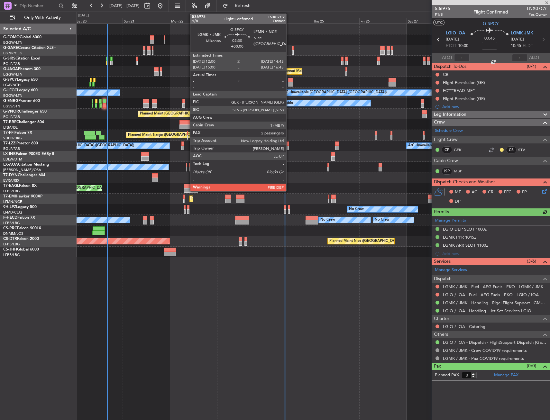
click at [289, 84] on div at bounding box center [290, 84] width 5 height 5
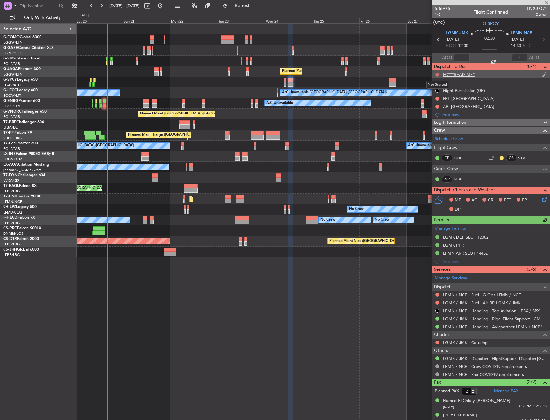
click at [436, 73] on button at bounding box center [437, 75] width 4 height 4
click at [430, 113] on span "Cancelled" at bounding box center [439, 112] width 18 height 6
click at [436, 40] on icon at bounding box center [438, 39] width 8 height 8
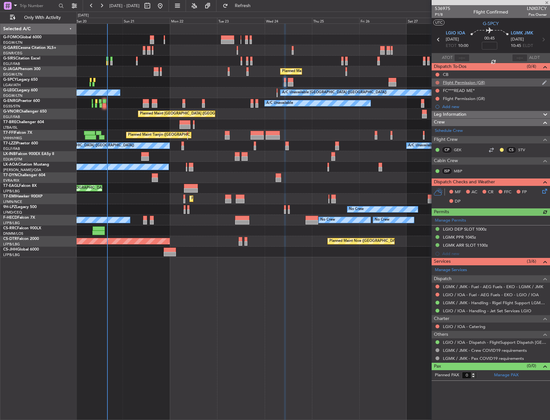
click at [436, 82] on button at bounding box center [437, 83] width 4 height 4
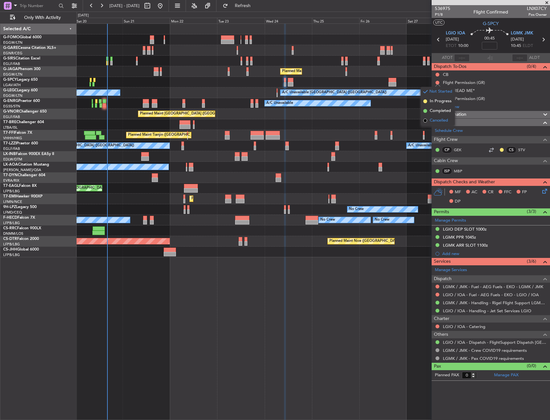
click at [434, 119] on span "Cancelled" at bounding box center [439, 120] width 18 height 6
drag, startPoint x: 437, startPoint y: 99, endPoint x: 437, endPoint y: 107, distance: 8.4
click at [437, 99] on button at bounding box center [437, 99] width 4 height 4
drag, startPoint x: 430, startPoint y: 140, endPoint x: 435, endPoint y: 103, distance: 36.8
click at [430, 138] on span "Cancelled" at bounding box center [439, 136] width 18 height 6
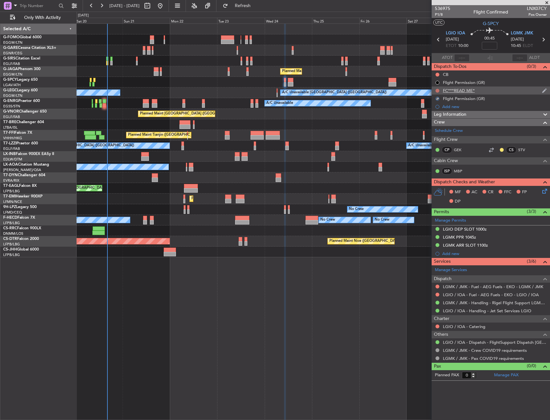
click at [437, 89] on button at bounding box center [437, 91] width 4 height 4
click at [433, 130] on span "Cancelled" at bounding box center [439, 128] width 18 height 6
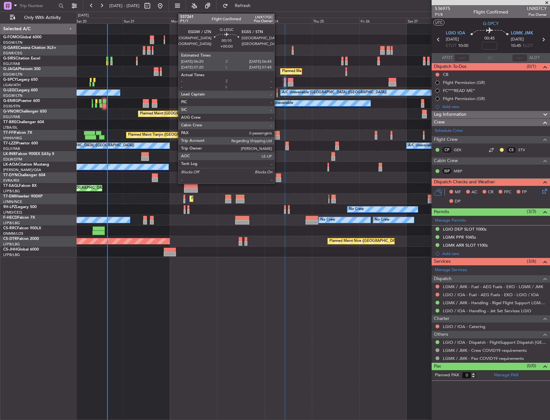
click at [277, 95] on div at bounding box center [277, 95] width 1 height 5
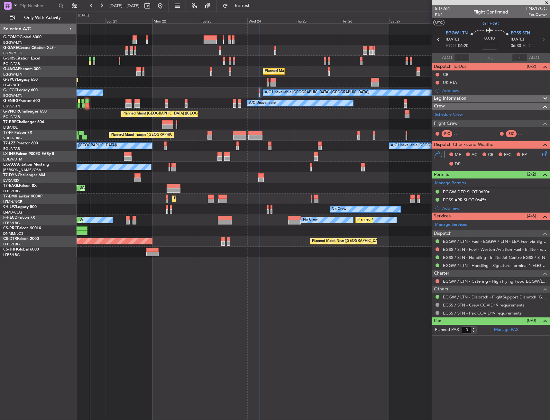
click at [357, 81] on div "Unplanned Maint London (Luton) Planned Maint London (Luton) A/C Unavailable Lon…" at bounding box center [313, 140] width 473 height 233
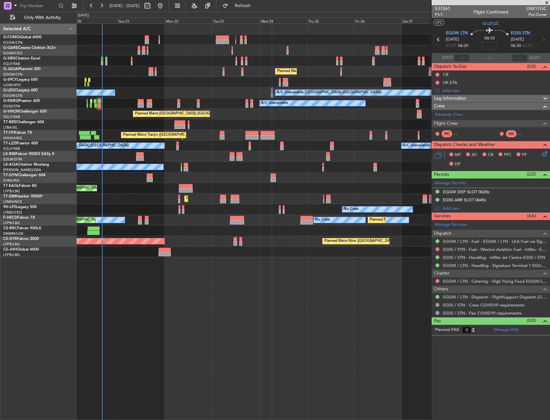
click at [330, 78] on div at bounding box center [313, 82] width 473 height 11
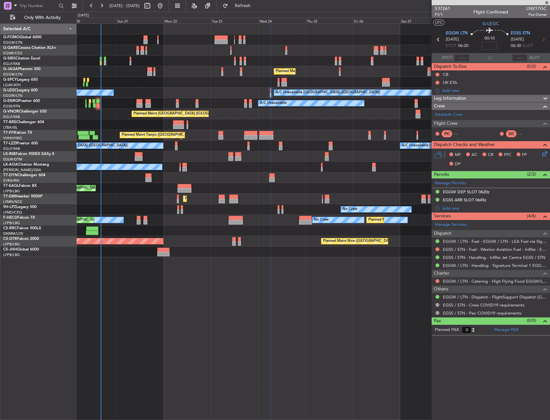
click at [244, 112] on div "Unplanned Maint London (Luton) Planned Maint London (Luton) A/C Unavailable Lon…" at bounding box center [313, 140] width 473 height 233
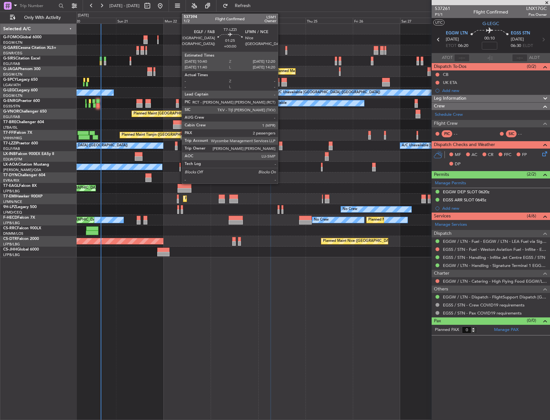
click at [281, 146] on div at bounding box center [281, 148] width 4 height 5
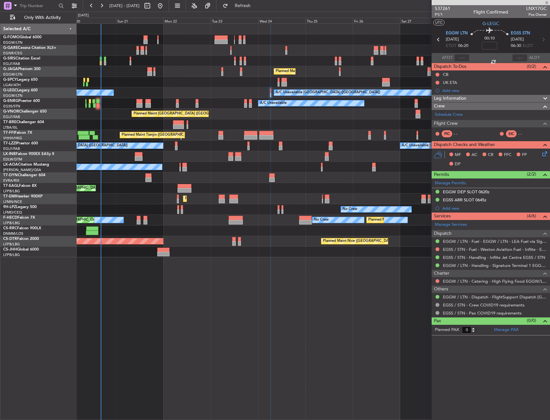
type input "2"
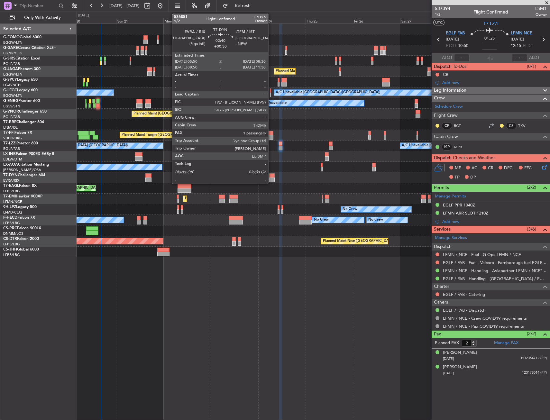
click at [271, 178] on div at bounding box center [271, 180] width 5 height 5
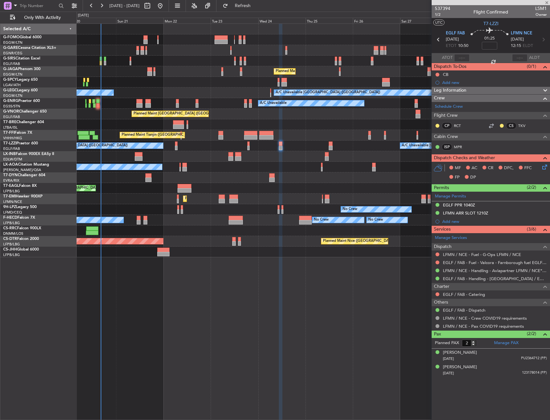
type input "+00:30"
type input "1"
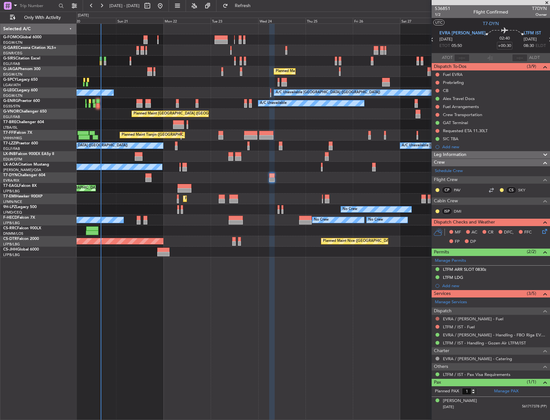
click at [438, 319] on button at bounding box center [437, 319] width 4 height 4
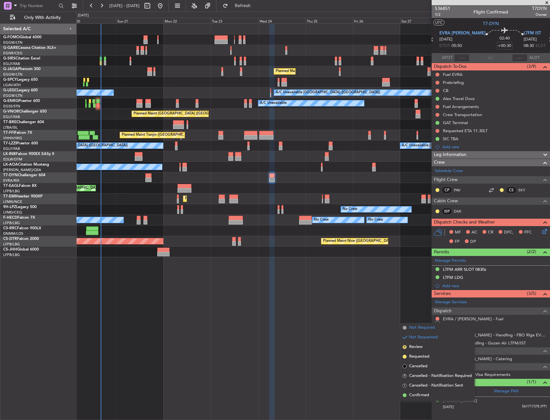
click at [418, 325] on span "Not Required" at bounding box center [422, 328] width 26 height 6
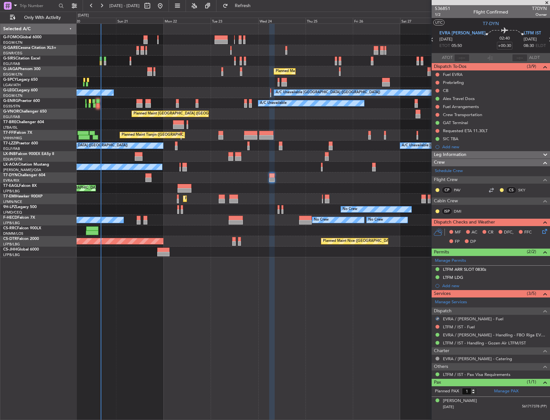
drag, startPoint x: 438, startPoint y: 325, endPoint x: 434, endPoint y: 326, distance: 4.8
click at [438, 325] on button at bounding box center [437, 327] width 4 height 4
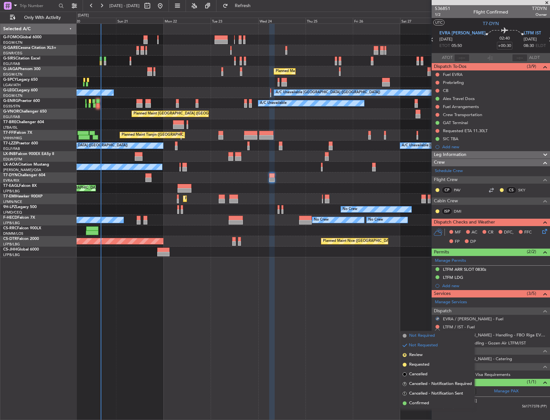
click at [410, 334] on span "Not Required" at bounding box center [422, 336] width 26 height 6
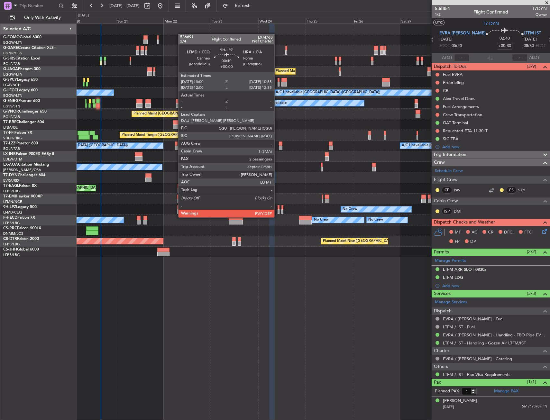
click at [278, 211] on div at bounding box center [279, 211] width 2 height 5
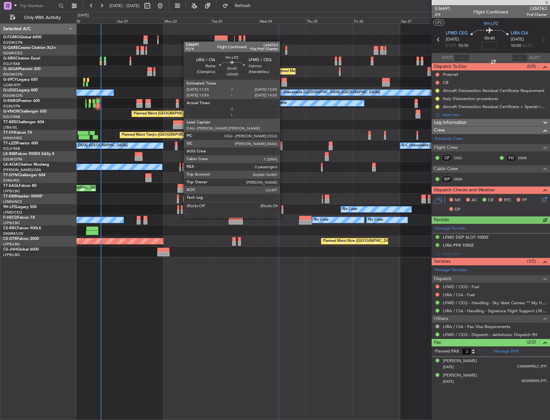
click at [283, 211] on div at bounding box center [282, 211] width 2 height 5
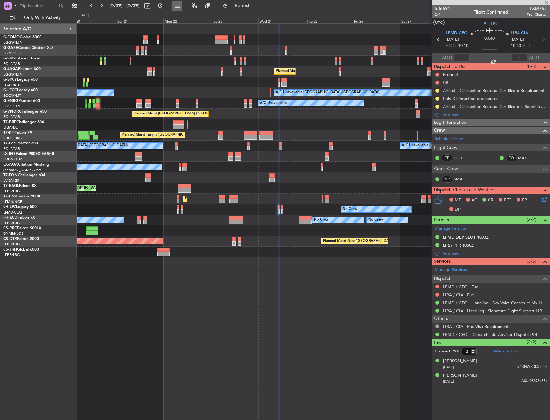
type input "0"
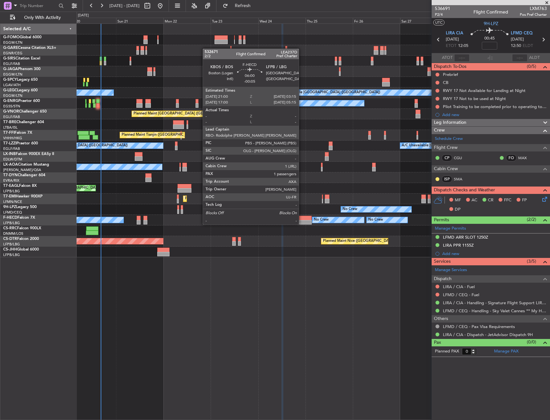
click at [302, 220] on div at bounding box center [305, 218] width 13 height 5
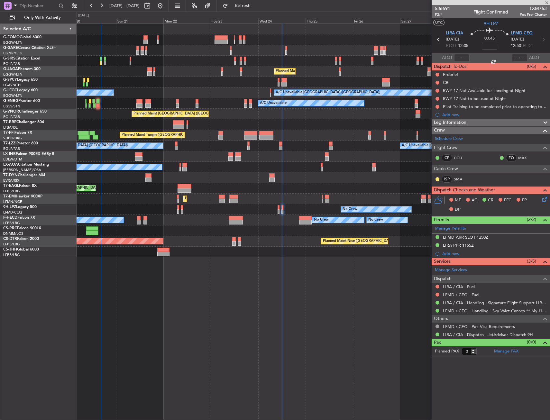
type input "-00:05"
type input "1"
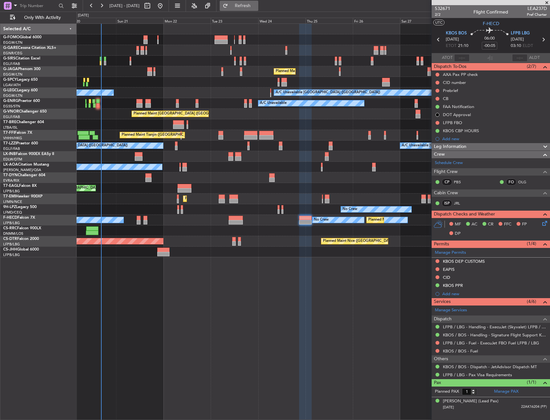
click at [256, 5] on span "Refresh" at bounding box center [242, 6] width 27 height 5
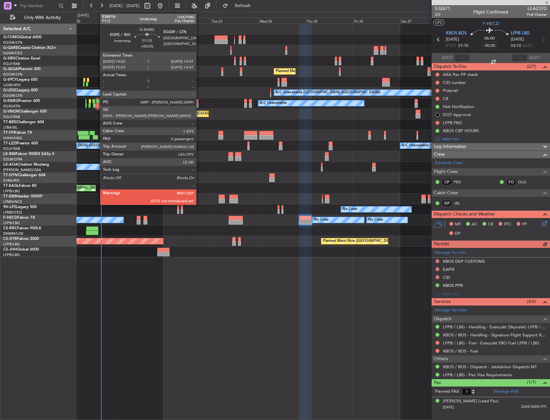
click at [97, 104] on div at bounding box center [98, 105] width 4 height 5
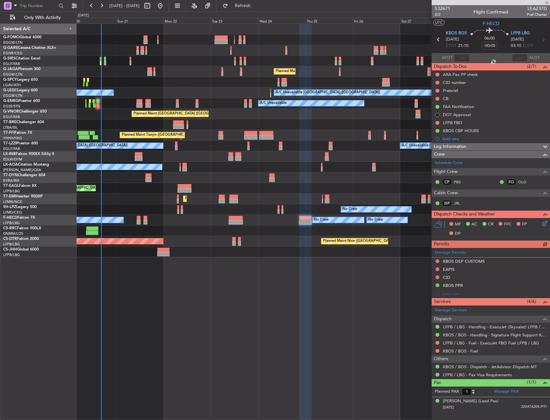
type input "+00:05"
type input "0"
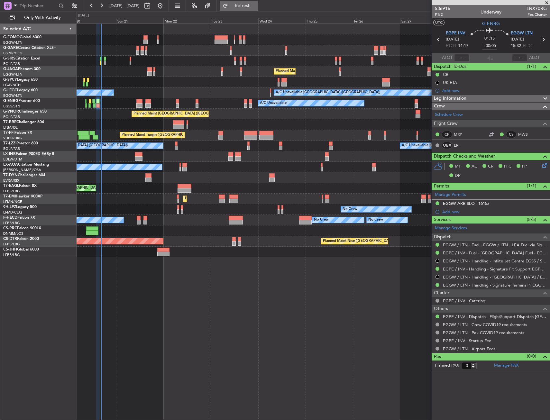
click at [256, 4] on span "Refresh" at bounding box center [242, 6] width 27 height 5
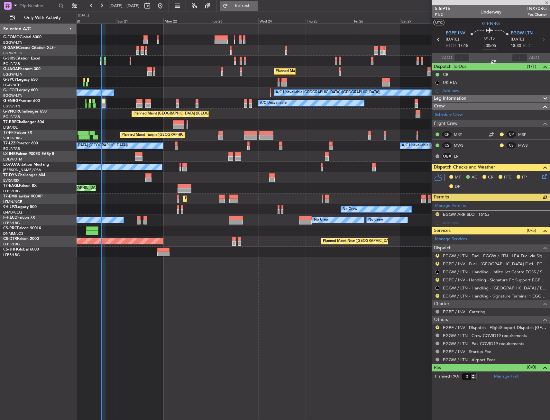
click at [249, 2] on button "Refresh" at bounding box center [239, 6] width 39 height 10
click at [256, 5] on span "Refresh" at bounding box center [242, 6] width 27 height 5
click at [246, 7] on button "Refresh" at bounding box center [239, 6] width 39 height 10
click at [256, 4] on span "Refresh" at bounding box center [242, 6] width 27 height 5
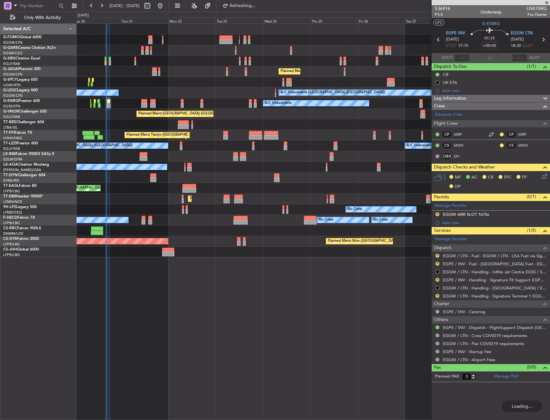
click at [185, 60] on div "Unplanned Maint [GEOGRAPHIC_DATA] ([GEOGRAPHIC_DATA])" at bounding box center [313, 61] width 473 height 11
click at [279, 13] on div "0 0 Sat 20 Sun 21 Mon 22 Tue 23 Wed 24 Thu 25 Fri 26 Sep 2025 Sat 27 Sun 28 Mon…" at bounding box center [313, 18] width 473 height 12
click at [258, 8] on button "Refresh" at bounding box center [239, 6] width 39 height 10
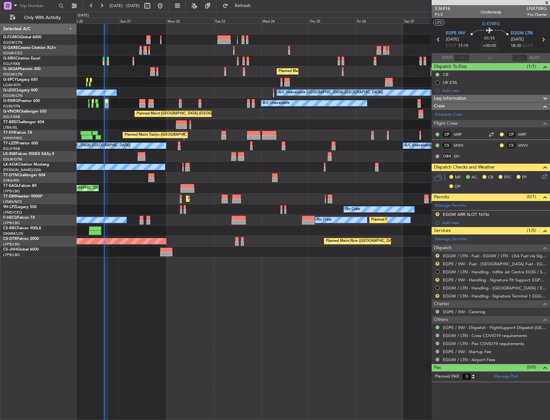
click at [128, 80] on div at bounding box center [313, 82] width 473 height 11
click at [256, 6] on span "Refresh" at bounding box center [242, 6] width 27 height 5
click at [320, 166] on div "No Crew Nice (Côte d'Azur Airport) Planned Maint Nice (Côte d'Azur Airport)" at bounding box center [313, 167] width 473 height 11
drag, startPoint x: 320, startPoint y: 166, endPoint x: 293, endPoint y: 155, distance: 29.3
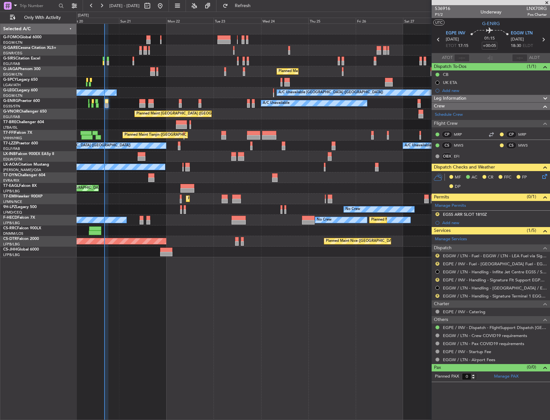
click at [261, 166] on div "No Crew Nice (Côte d'Azur Airport) Planned Maint Nice (Côte d'Azur Airport)" at bounding box center [313, 167] width 473 height 11
click at [201, 70] on div "Planned Maint [GEOGRAPHIC_DATA] ([GEOGRAPHIC_DATA])" at bounding box center [313, 71] width 473 height 11
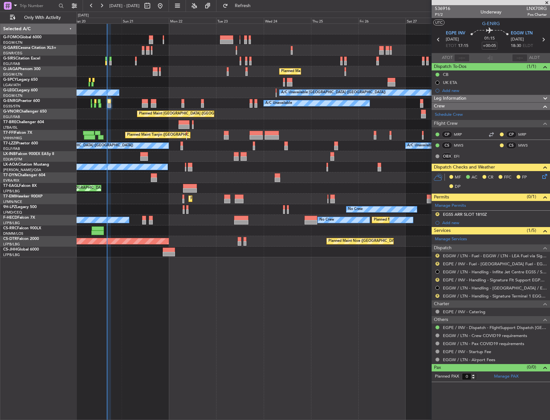
click at [161, 63] on div "Unplanned Maint [GEOGRAPHIC_DATA] ([GEOGRAPHIC_DATA])" at bounding box center [313, 61] width 473 height 11
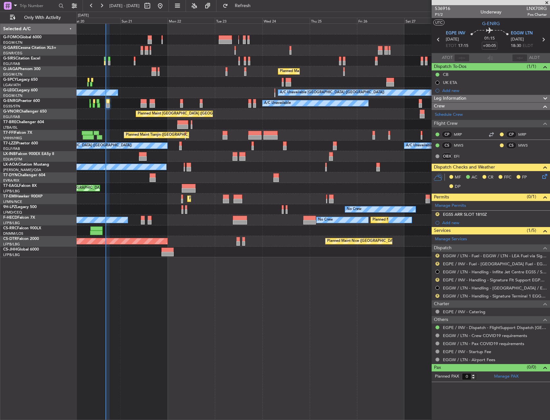
click at [169, 56] on div "Unplanned Maint [GEOGRAPHIC_DATA] ([GEOGRAPHIC_DATA])" at bounding box center [313, 61] width 473 height 11
click at [372, 24] on div at bounding box center [313, 29] width 473 height 11
click at [256, 7] on span "Refresh" at bounding box center [242, 6] width 27 height 5
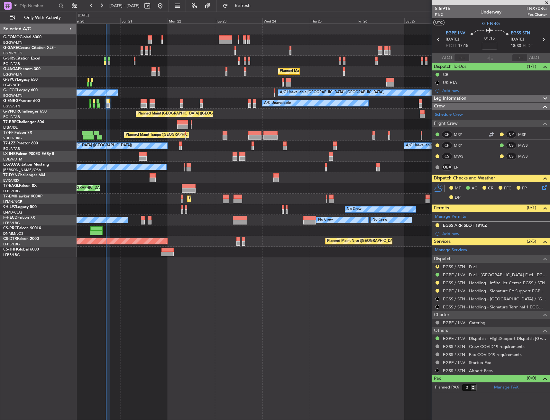
click at [258, 364] on div "Unplanned Maint London (Luton) Planned Maint London (Luton) A/C Unavailable Lon…" at bounding box center [313, 221] width 473 height 397
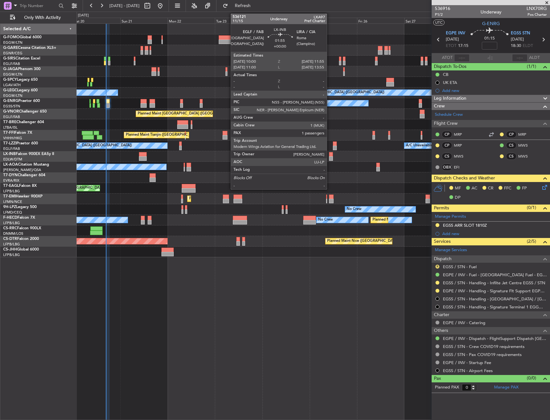
click at [330, 154] on div at bounding box center [331, 154] width 4 height 5
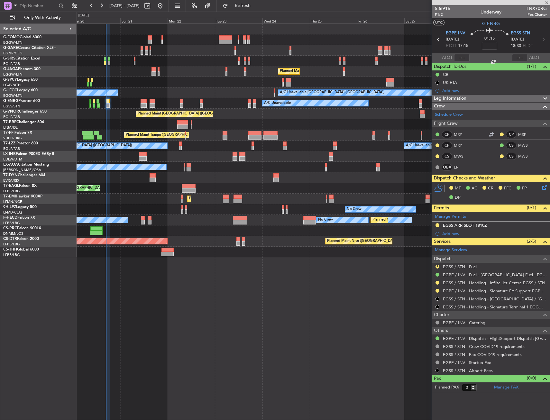
type input "1"
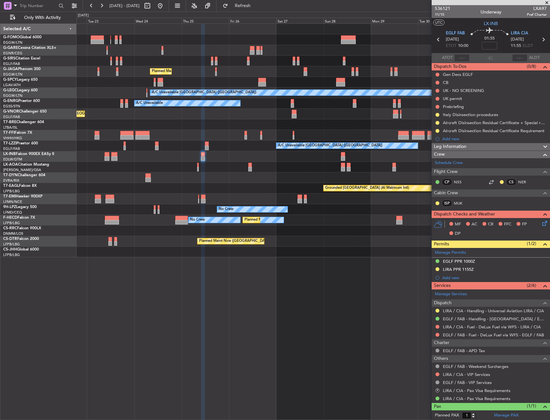
click at [185, 154] on div "Planned Maint London (Luton) A/C Unavailable London (Luton) A/C Unavailable A/C…" at bounding box center [313, 140] width 473 height 233
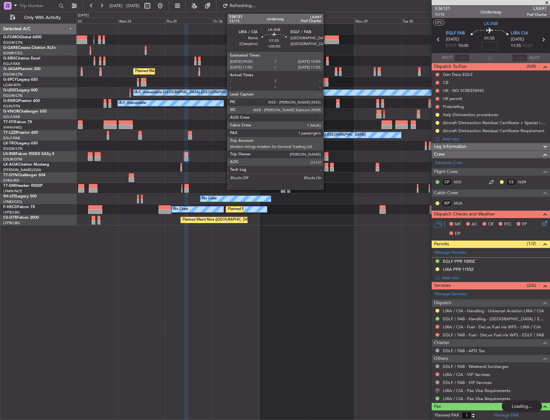
click at [326, 155] on div at bounding box center [326, 154] width 4 height 5
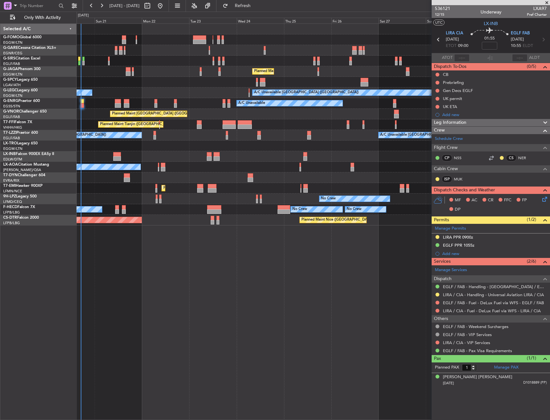
click at [300, 133] on div "Unplanned Maint London (Luton) Planned Maint London (Luton) A/C Unavailable Lon…" at bounding box center [313, 125] width 473 height 202
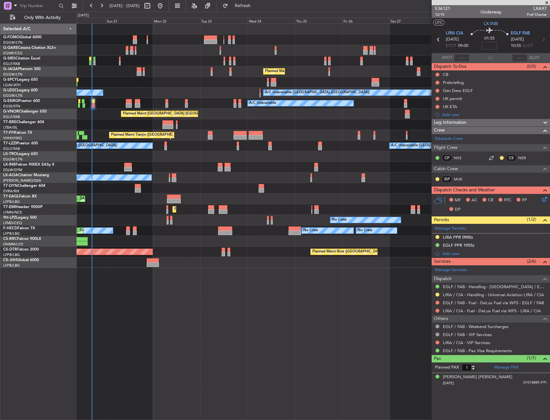
click at [282, 160] on div "Unplanned Maint London (Luton) Planned Maint London (Luton) A/C Unavailable Lon…" at bounding box center [313, 146] width 473 height 244
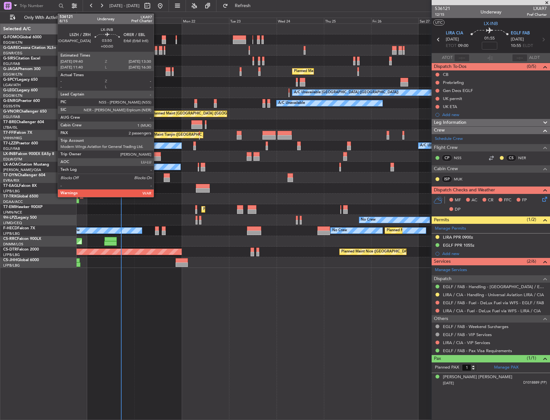
click at [157, 156] on div at bounding box center [157, 158] width 8 height 5
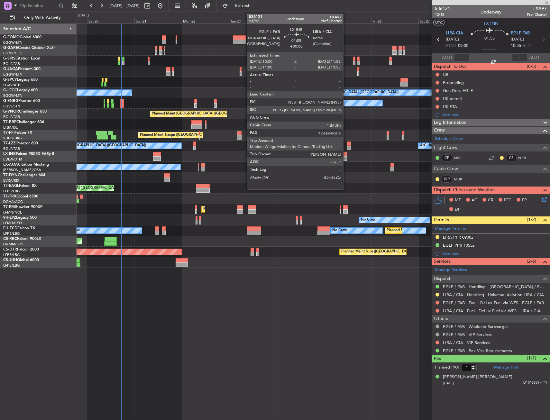
click at [343, 156] on div at bounding box center [345, 154] width 4 height 5
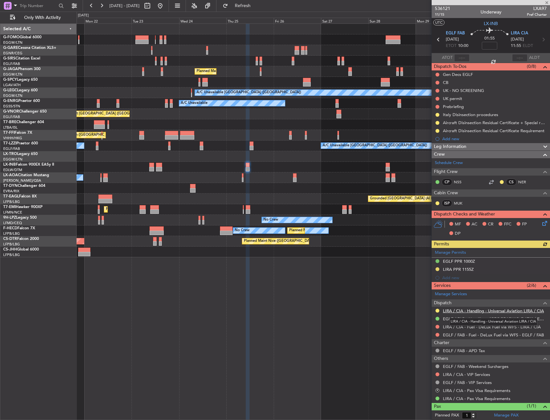
click at [465, 311] on link "LIRA / CIA - Handling - Universal Aviation LIRA / CIA" at bounding box center [493, 310] width 101 height 5
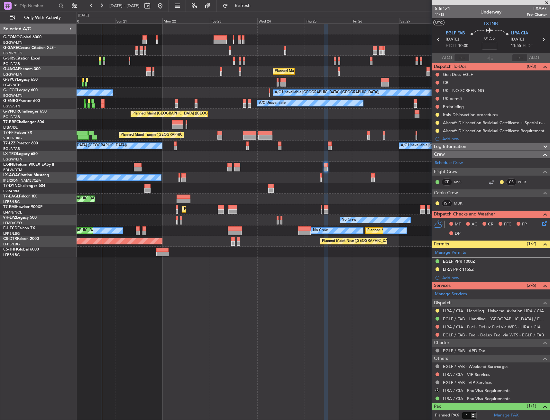
click at [288, 122] on div "Unplanned Maint London (Luton) Planned Maint London (Luton) A/C Unavailable Lon…" at bounding box center [313, 140] width 473 height 233
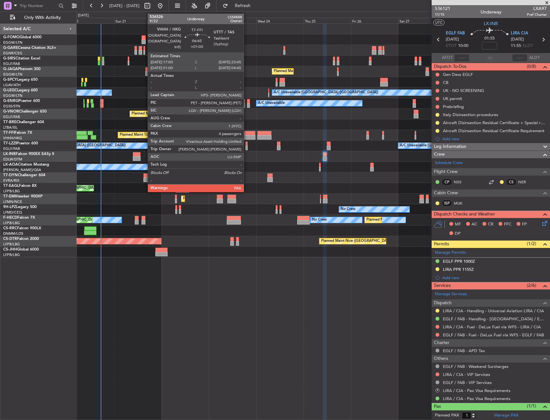
click at [247, 134] on div at bounding box center [249, 133] width 14 height 5
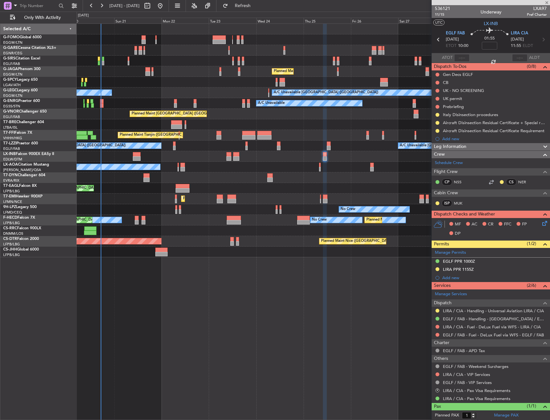
type input "+01:00"
type input "5"
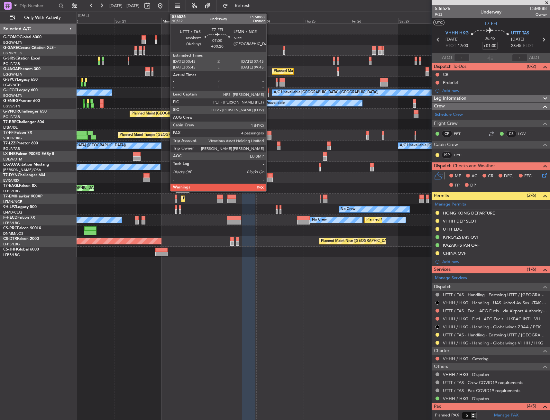
click at [268, 134] on div at bounding box center [264, 133] width 14 height 5
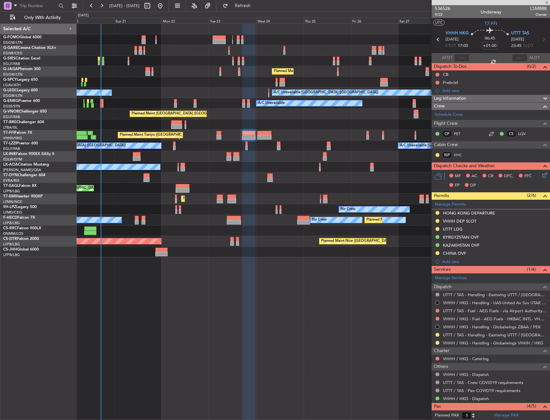
type input "+00:20"
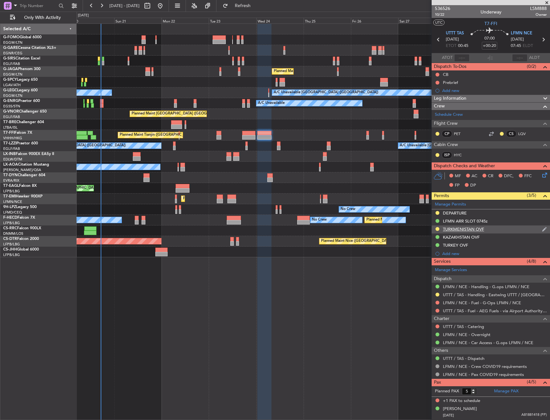
click at [458, 230] on div "TURKMENISTAN OVF" at bounding box center [463, 228] width 41 height 5
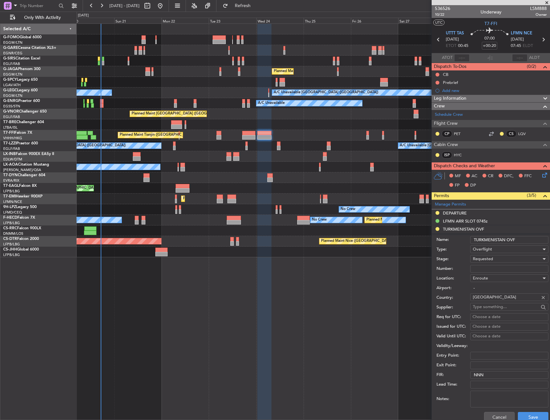
click at [485, 272] on div "Number:" at bounding box center [492, 269] width 112 height 10
click at [486, 269] on input "Number:" at bounding box center [509, 269] width 78 height 8
paste input "GC/146/11139/200925"
type input "GC/146/11139/200925"
click at [487, 258] on span "Requested" at bounding box center [483, 259] width 20 height 6
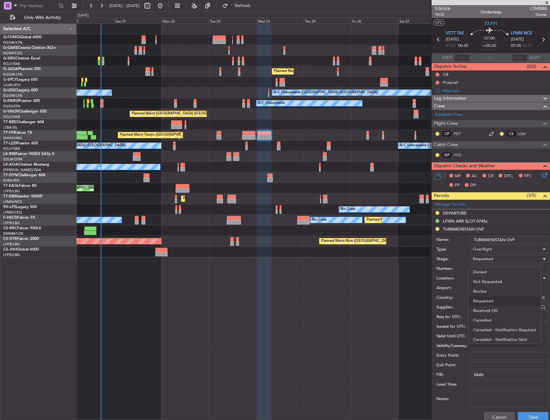
scroll to position [3, 0]
click at [488, 308] on span "Received OK" at bounding box center [507, 308] width 68 height 10
click at [527, 413] on button "Save" at bounding box center [533, 417] width 31 height 10
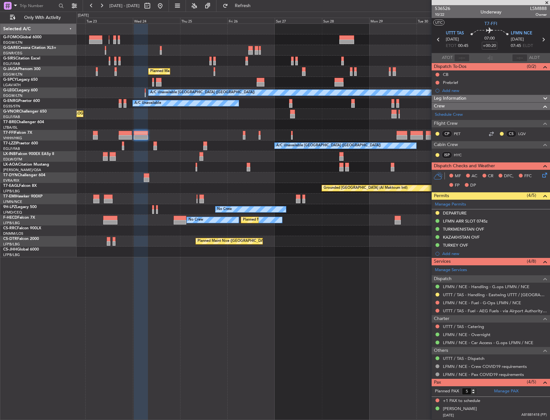
click at [182, 142] on div "A/C Unavailable London (Farnborough) A/C Unavailable London (Farnborough)" at bounding box center [313, 146] width 473 height 11
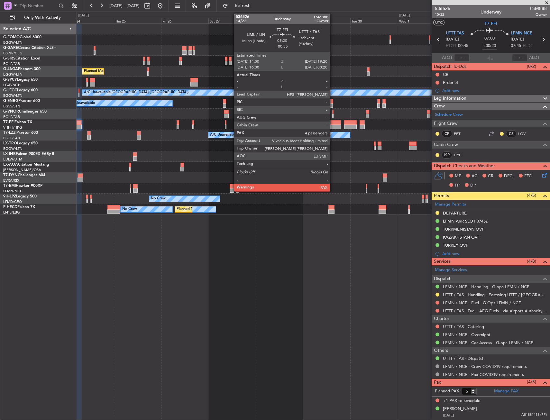
click at [333, 122] on div at bounding box center [335, 122] width 11 height 5
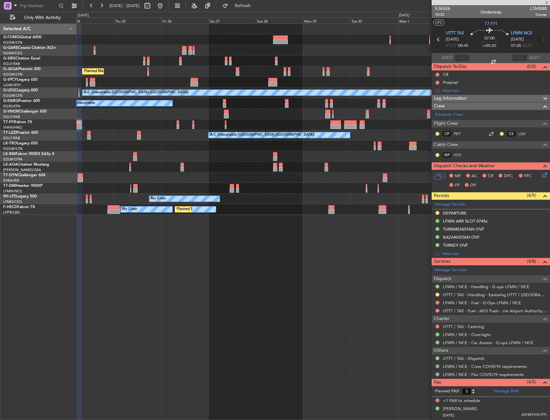
type input "-00:35"
type input "4"
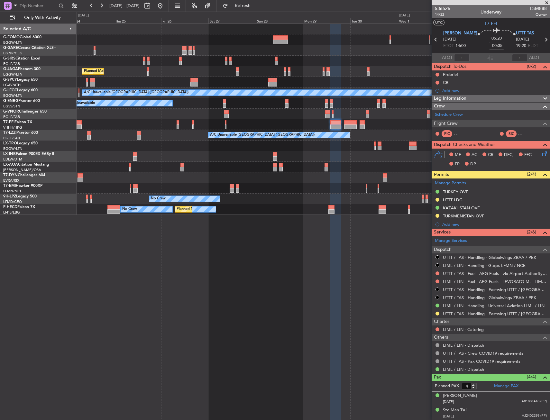
drag, startPoint x: 460, startPoint y: 215, endPoint x: 467, endPoint y: 231, distance: 17.1
click at [460, 215] on div "TURKMENISTAN OVF" at bounding box center [463, 215] width 41 height 5
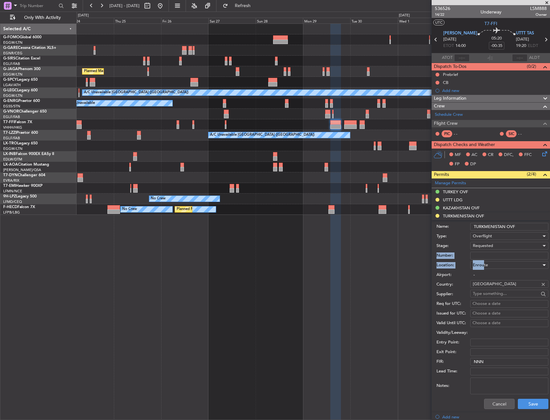
drag, startPoint x: 483, startPoint y: 261, endPoint x: 486, endPoint y: 253, distance: 8.3
click at [484, 257] on form "Name: TURKMENISTAN OVF Type: Overflight Stage: Requested Number: Location: Enro…" at bounding box center [491, 316] width 118 height 192
click at [486, 253] on input "Number:" at bounding box center [509, 256] width 78 height 8
paste input "GC/146/11140/200925"
type input "GC/146/11140/200925"
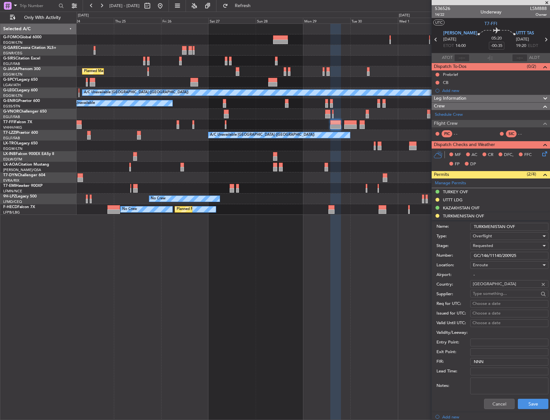
drag, startPoint x: 486, startPoint y: 253, endPoint x: 497, endPoint y: 246, distance: 12.7
click at [497, 246] on div "Requested" at bounding box center [507, 246] width 69 height 10
click at [497, 294] on span "Received OK" at bounding box center [507, 295] width 68 height 10
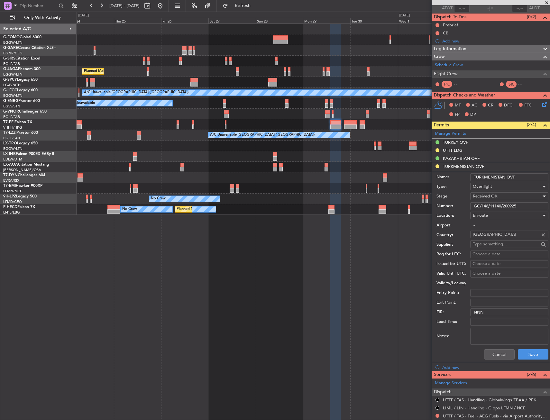
scroll to position [64, 0]
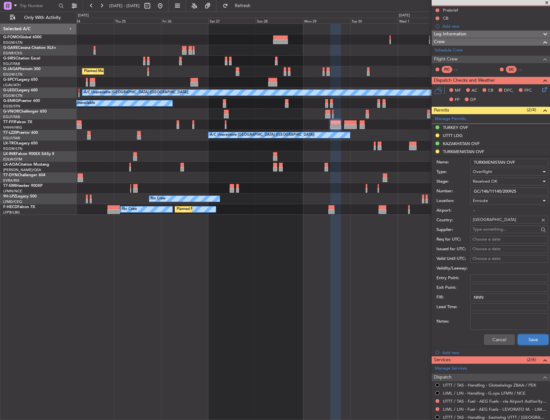
click at [524, 337] on button "Save" at bounding box center [533, 339] width 31 height 10
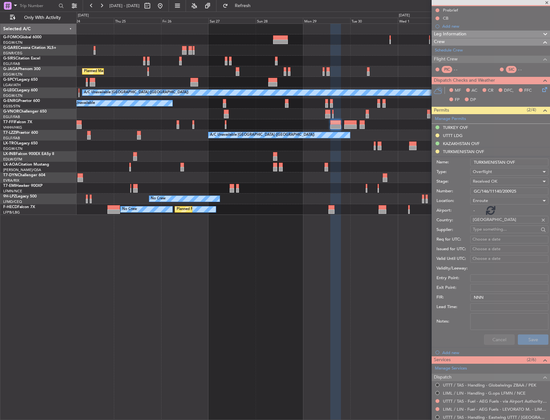
scroll to position [29, 0]
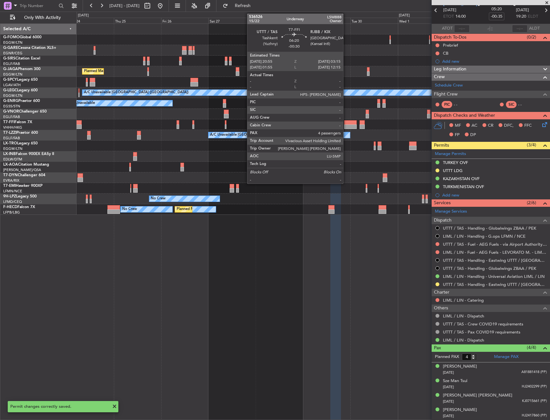
click at [346, 122] on div at bounding box center [350, 122] width 13 height 5
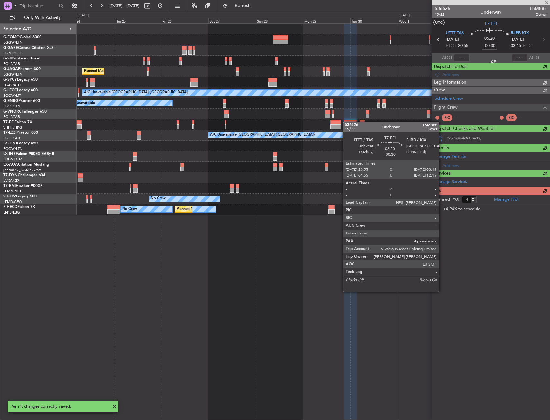
scroll to position [0, 0]
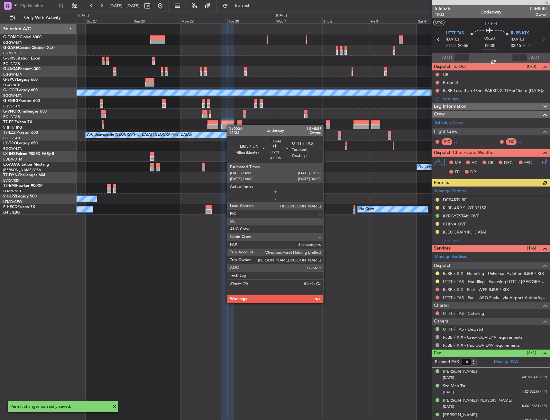
click at [195, 123] on div at bounding box center [313, 124] width 473 height 11
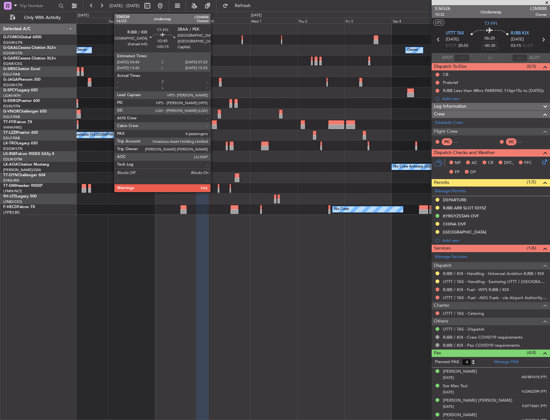
click at [213, 125] on div at bounding box center [214, 126] width 5 height 5
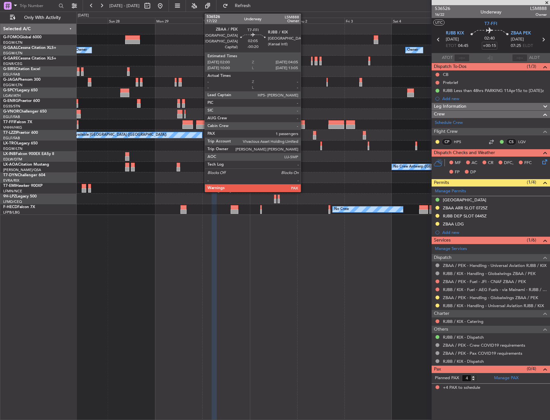
click at [304, 124] on div at bounding box center [303, 126] width 4 height 5
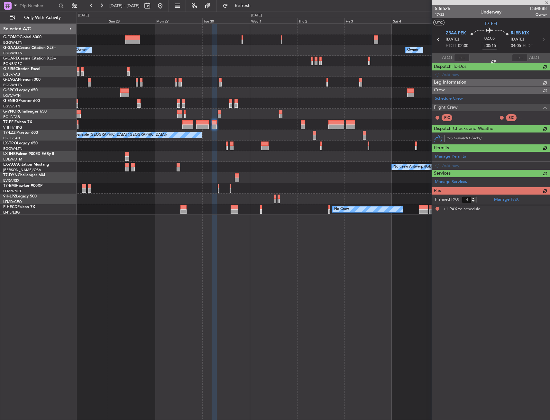
type input "-00:20"
type input "1"
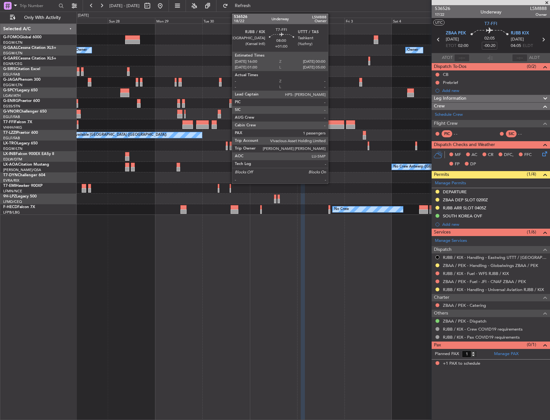
click at [331, 125] on div at bounding box center [336, 126] width 16 height 5
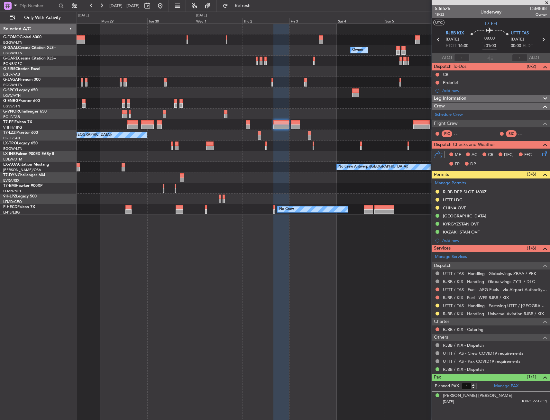
click at [322, 119] on div "Planned Maint Geneva (Cointrin)" at bounding box center [313, 124] width 473 height 11
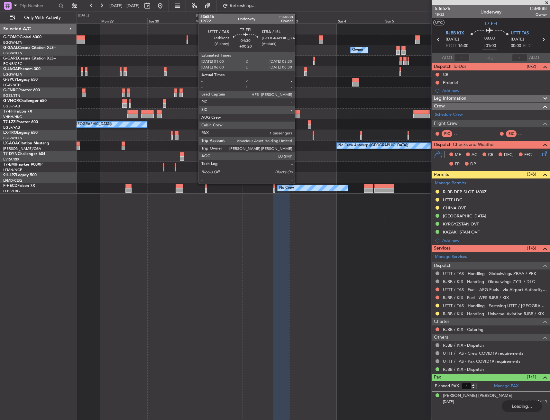
click at [297, 123] on div "A/C Unavailable [GEOGRAPHIC_DATA] ([GEOGRAPHIC_DATA])" at bounding box center [313, 124] width 473 height 11
click at [297, 117] on div at bounding box center [295, 116] width 9 height 5
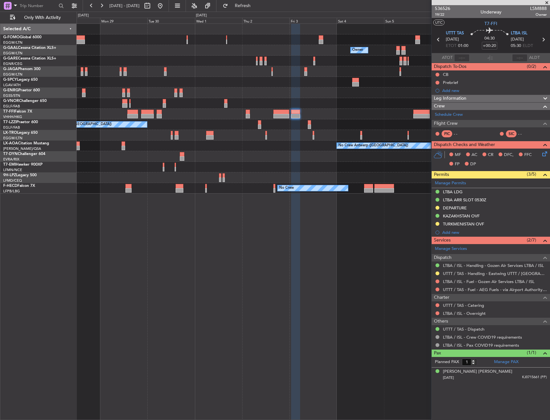
click at [426, 119] on div "A/C Unavailable [GEOGRAPHIC_DATA] ([GEOGRAPHIC_DATA])" at bounding box center [313, 124] width 473 height 11
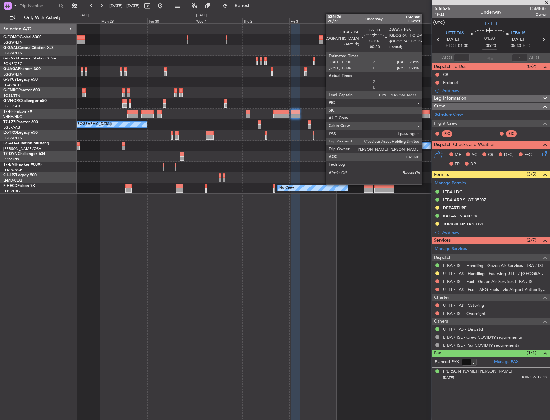
click at [424, 116] on div at bounding box center [421, 116] width 16 height 5
type input "-00:20"
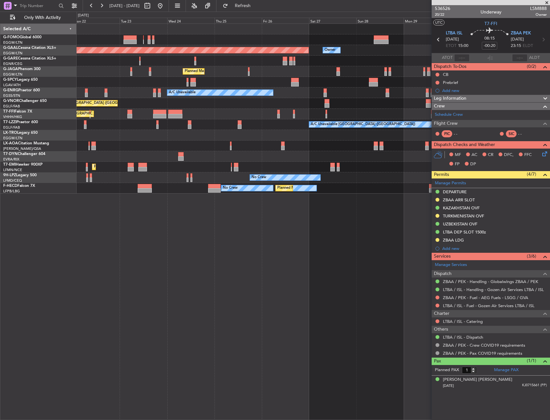
click at [550, 163] on html "28 Sep 2025 - 08 Oct 2025 Refresh Quick Links Only With Activity Owner Planned …" at bounding box center [275, 210] width 550 height 420
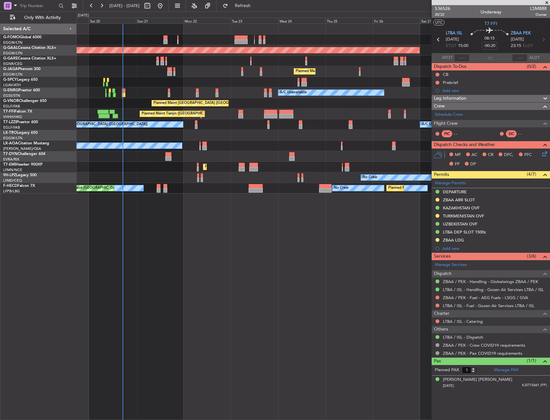
click at [113, 140] on div "Planned Maint Dusseldorf Owner Planned Maint London (Luton) A/C Unavailable Pla…" at bounding box center [313, 109] width 473 height 170
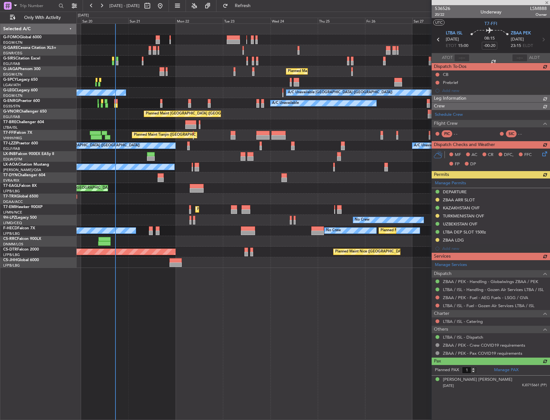
click at [304, 304] on div "Unplanned Maint London (Luton) Planned Maint London (Luton) A/C Unavailable Lon…" at bounding box center [313, 221] width 473 height 397
